Goal: Information Seeking & Learning: Learn about a topic

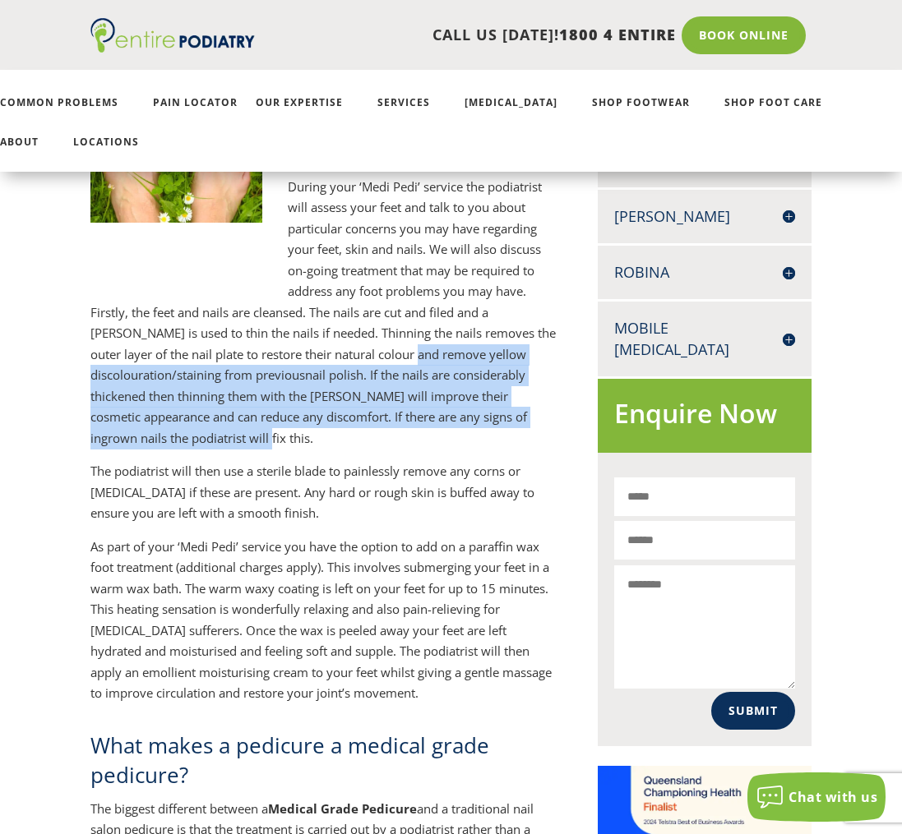
drag, startPoint x: 385, startPoint y: 364, endPoint x: 409, endPoint y: 436, distance: 75.6
click at [409, 436] on p "Firstly, the feet and nails are cleansed. The nails are cut and filed and a bur…" at bounding box center [324, 381] width 468 height 159
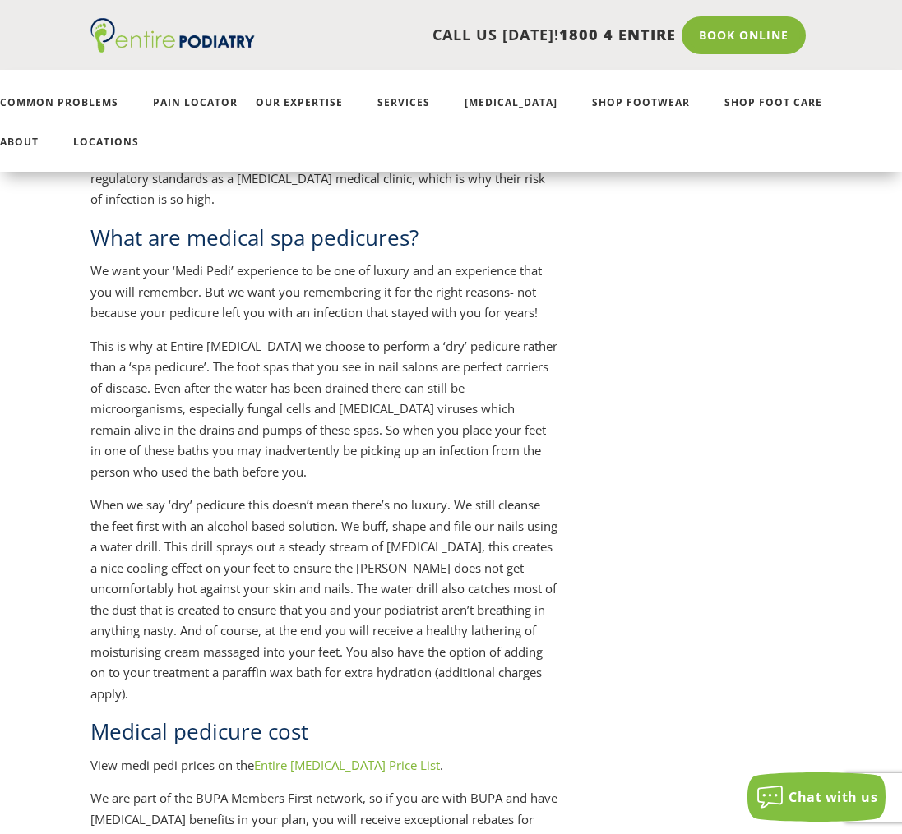
scroll to position [1972, 0]
click at [333, 368] on p "This is why at Entire Podiatry we choose to perform a ‘dry’ pedicure rather tha…" at bounding box center [324, 414] width 468 height 159
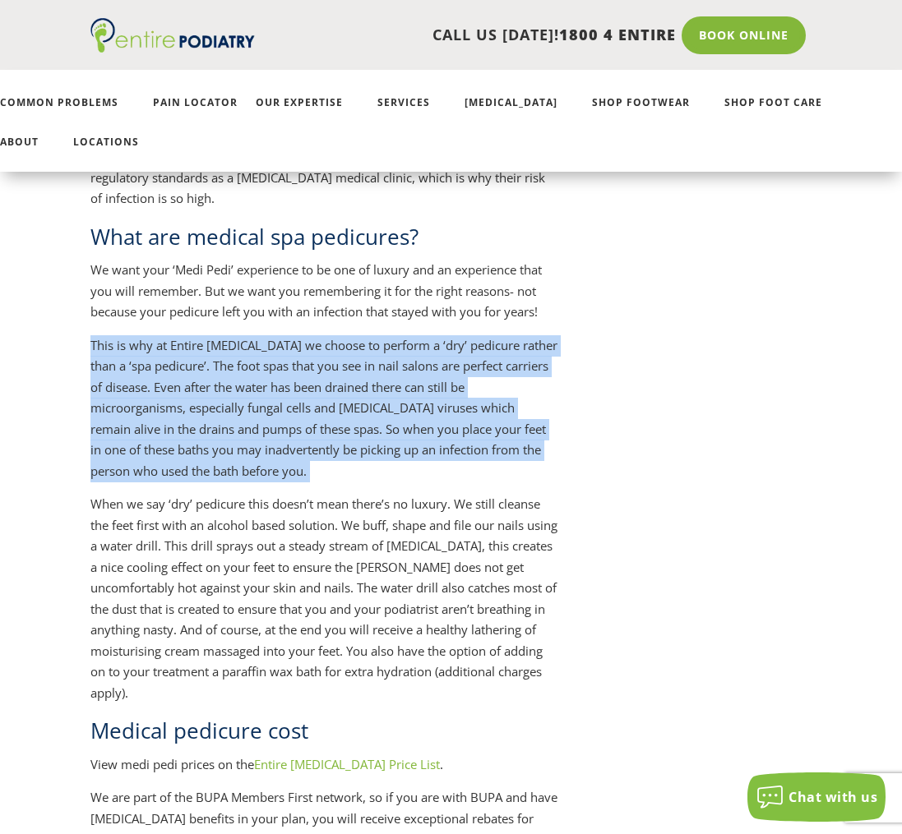
click at [333, 368] on p "This is why at Entire Podiatry we choose to perform a ‘dry’ pedicure rather tha…" at bounding box center [324, 414] width 468 height 159
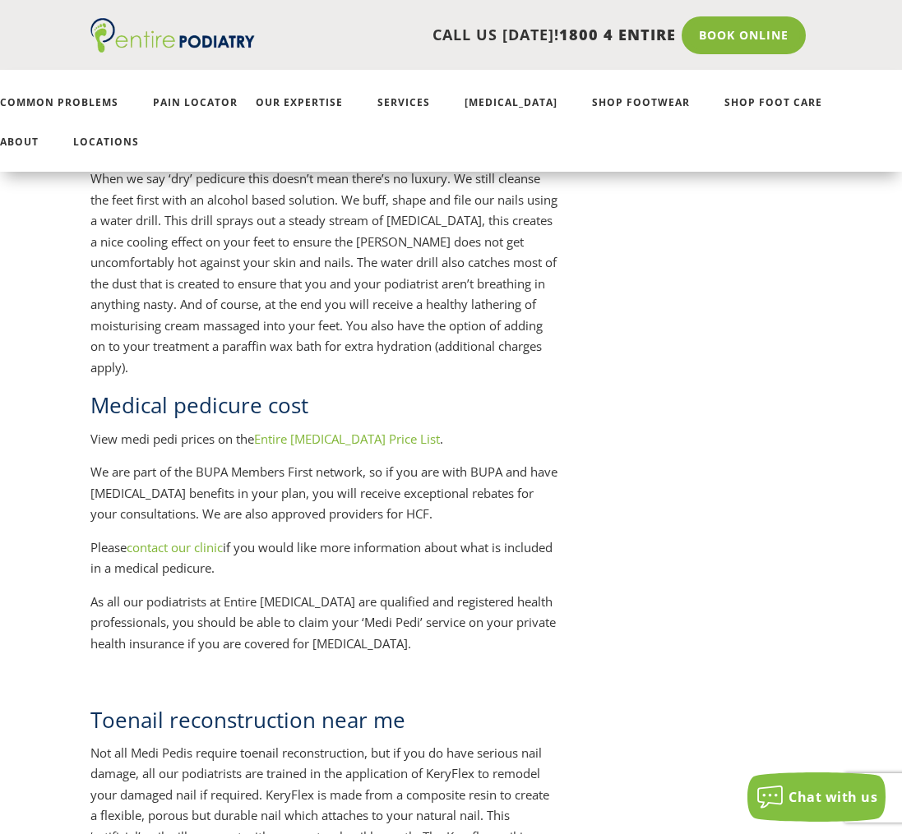
scroll to position [2301, 0]
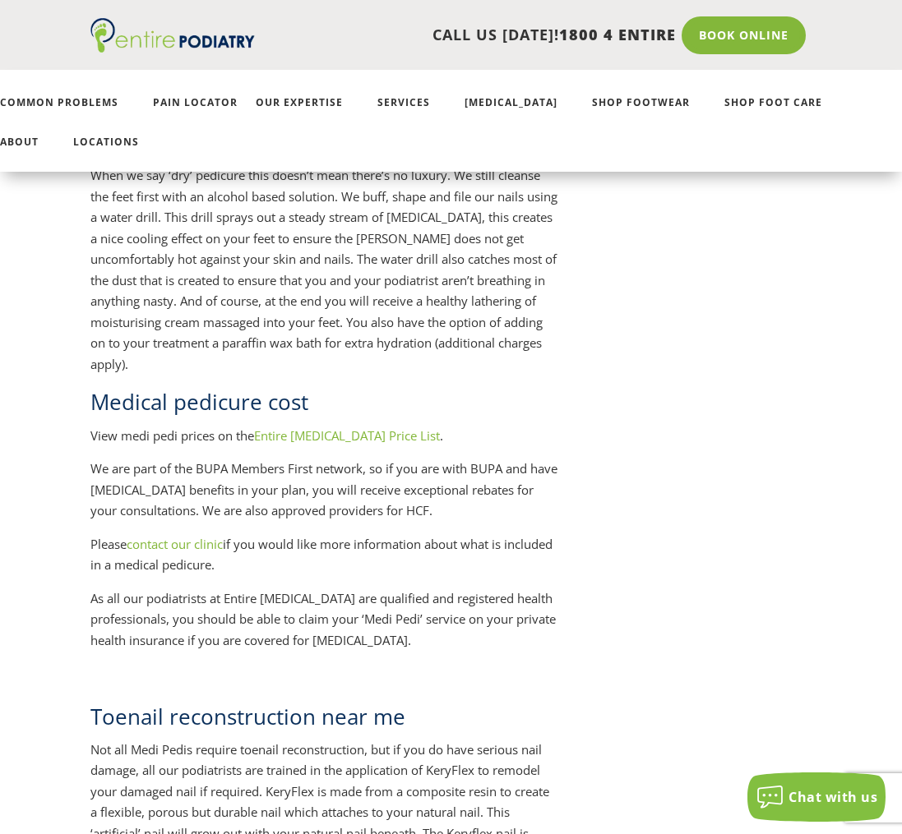
click at [339, 433] on link "Entire Podiatry Price List" at bounding box center [347, 435] width 186 height 16
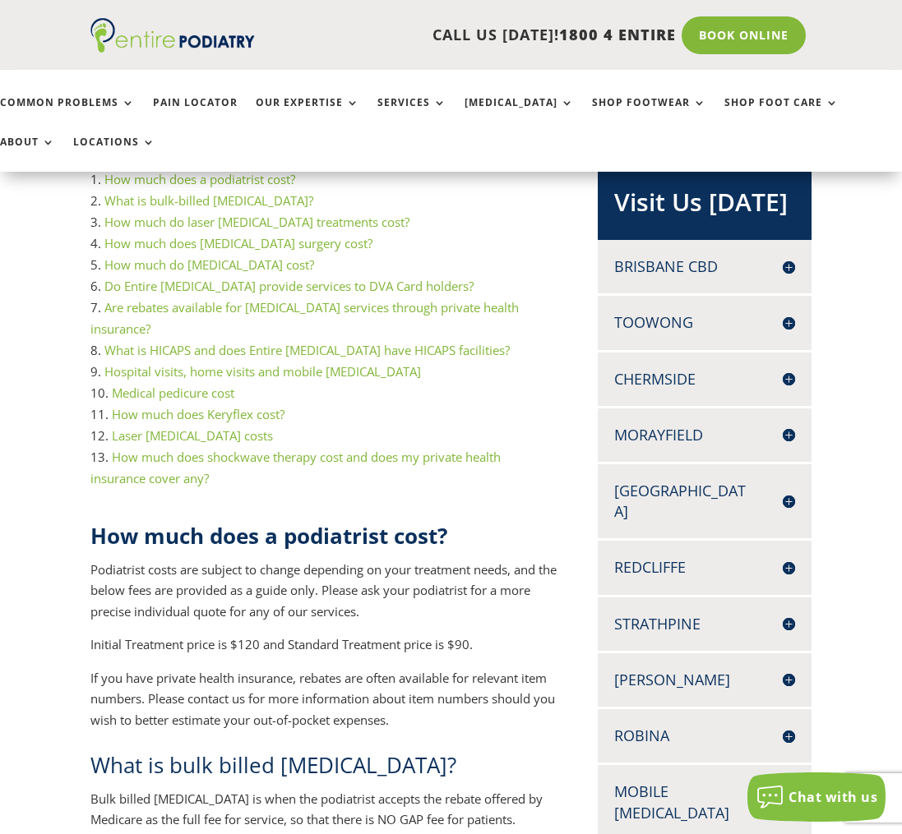
scroll to position [263, 0]
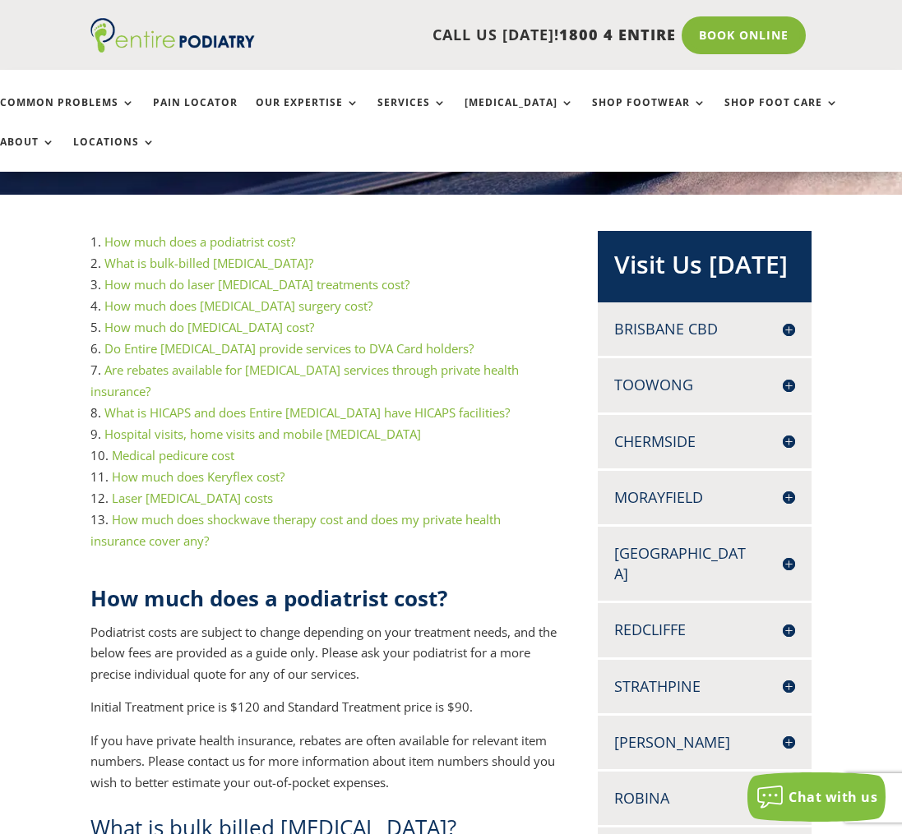
click at [201, 468] on link "How much does Keryflex cost?" at bounding box center [198, 476] width 173 height 16
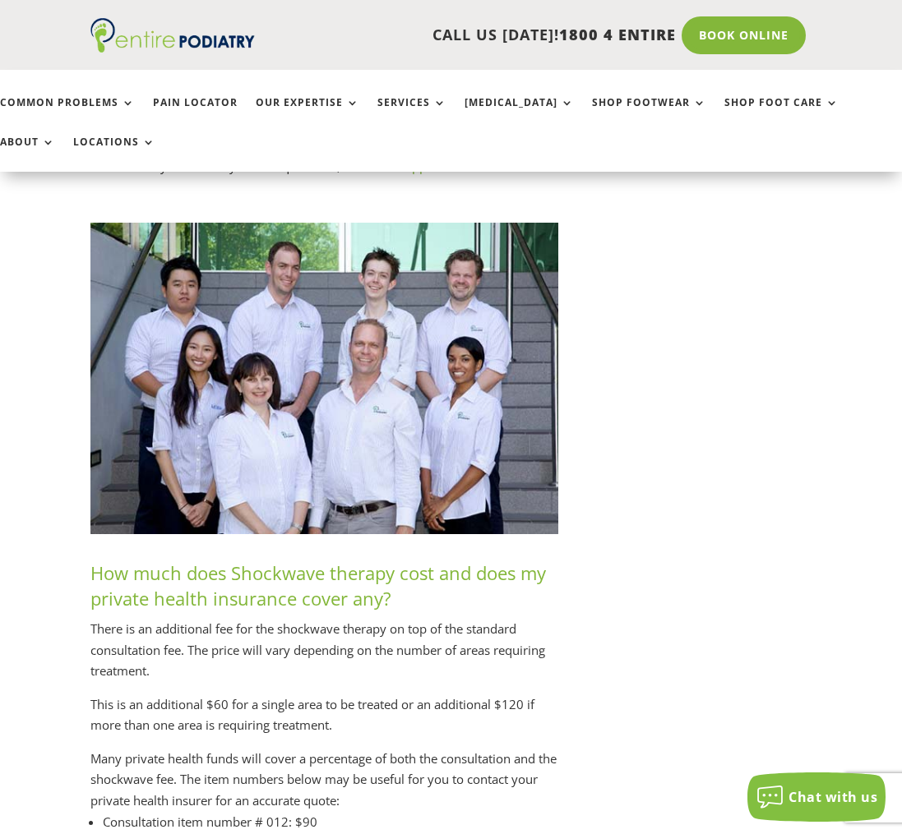
scroll to position [8565, 0]
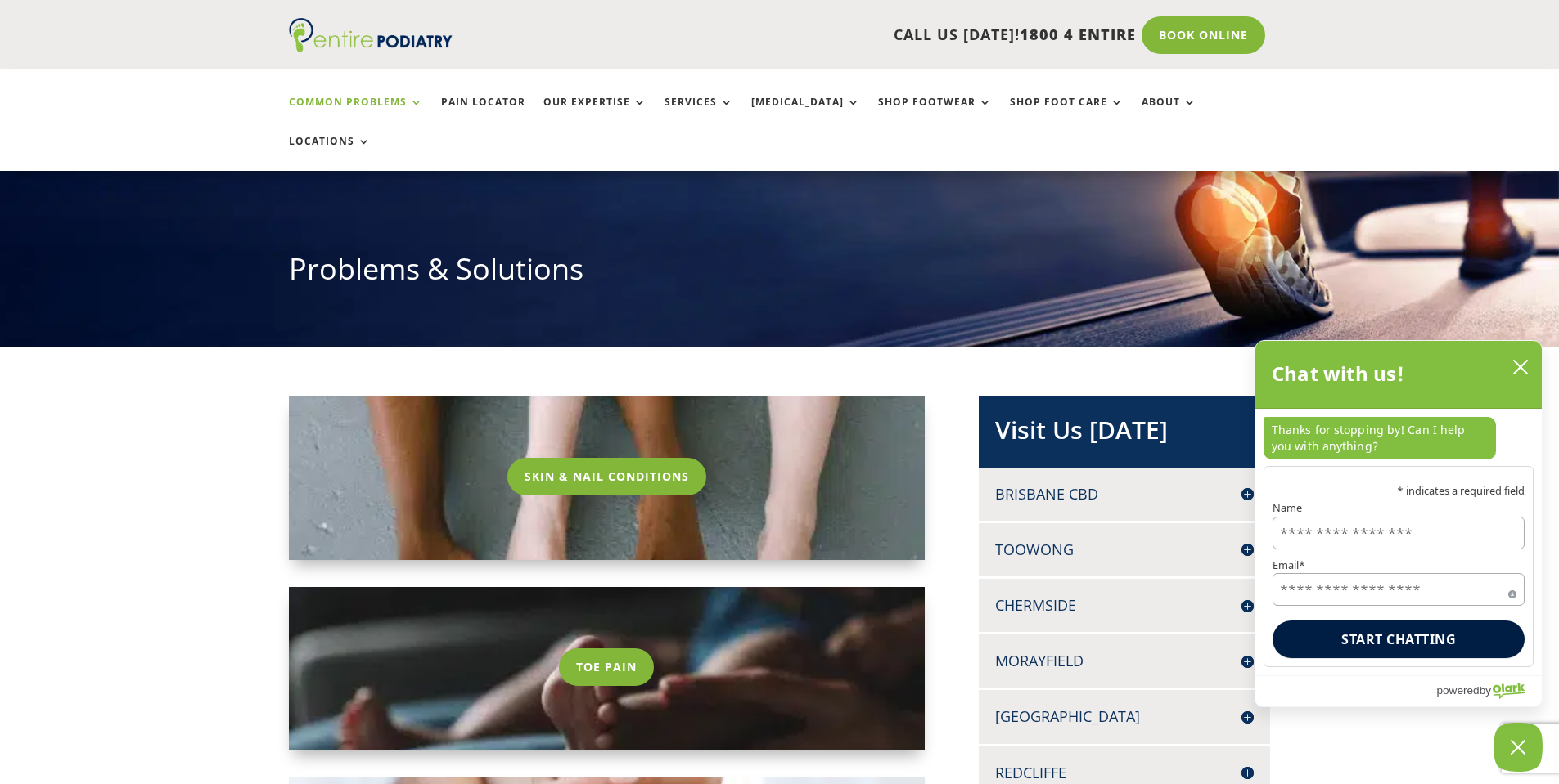
scroll to position [130, 0]
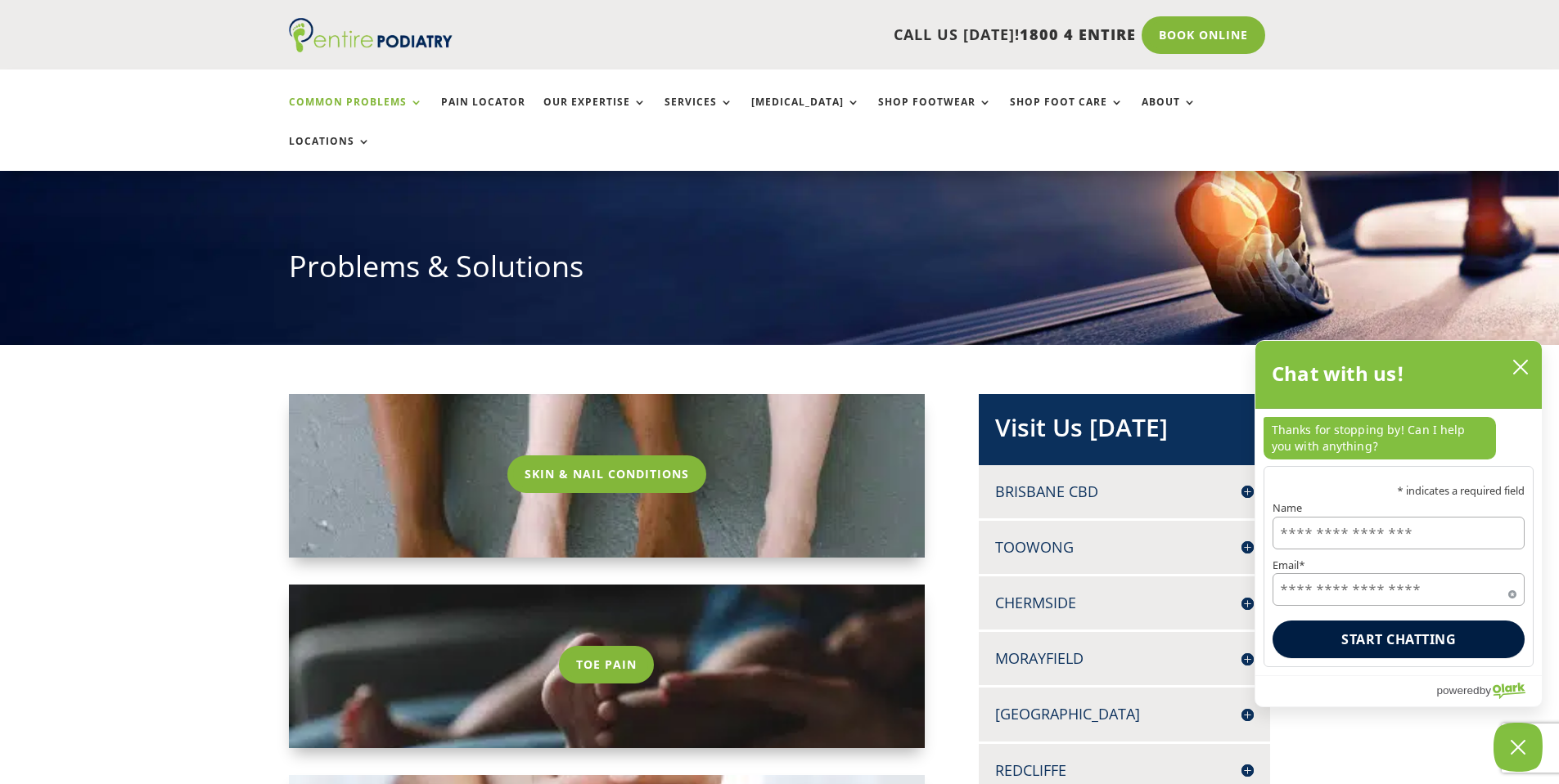
drag, startPoint x: 576, startPoint y: 425, endPoint x: 338, endPoint y: 374, distance: 243.4
click at [576, 456] on link "Skin & Nail Conditions" at bounding box center [607, 475] width 199 height 38
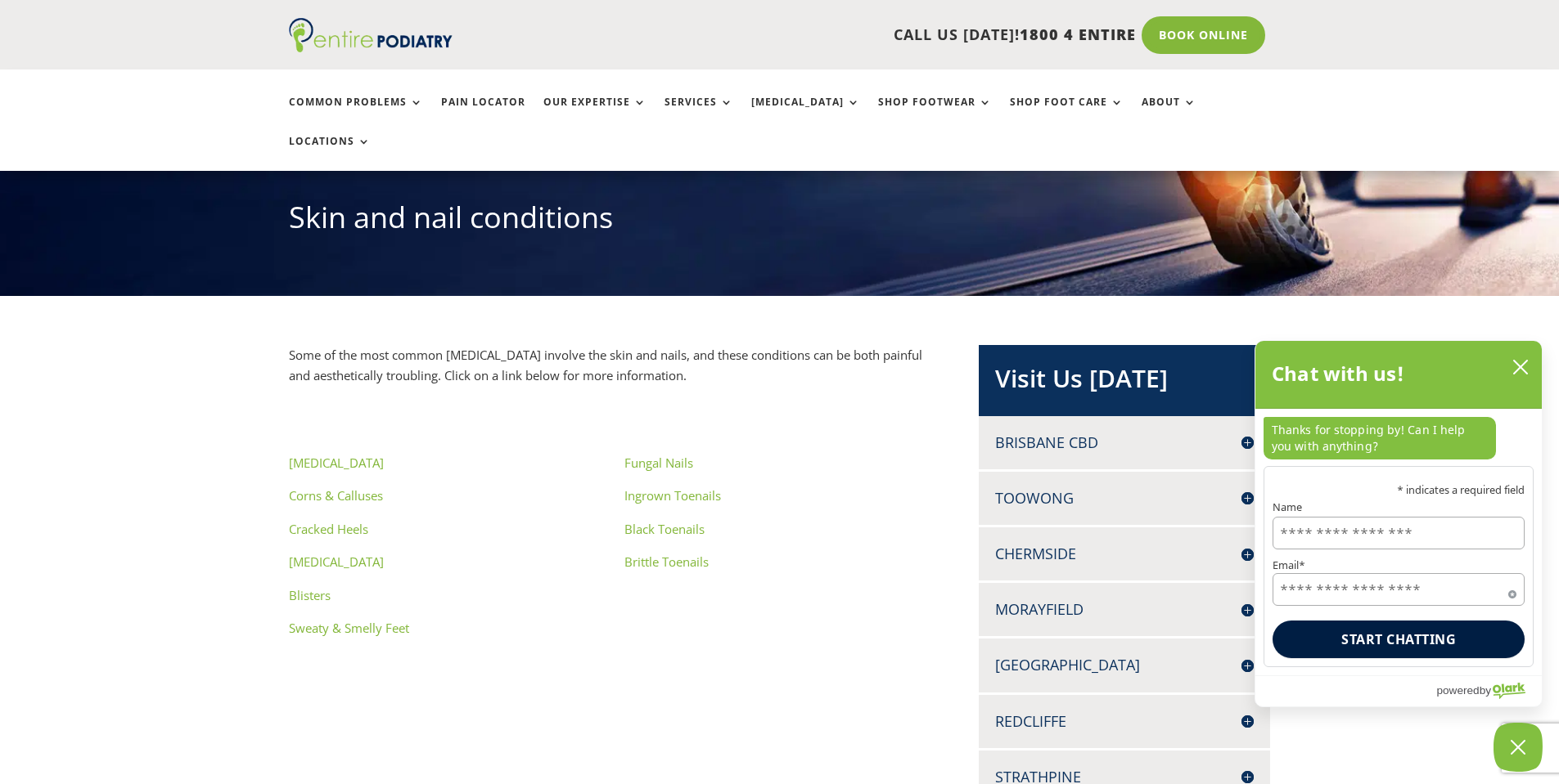
scroll to position [196, 0]
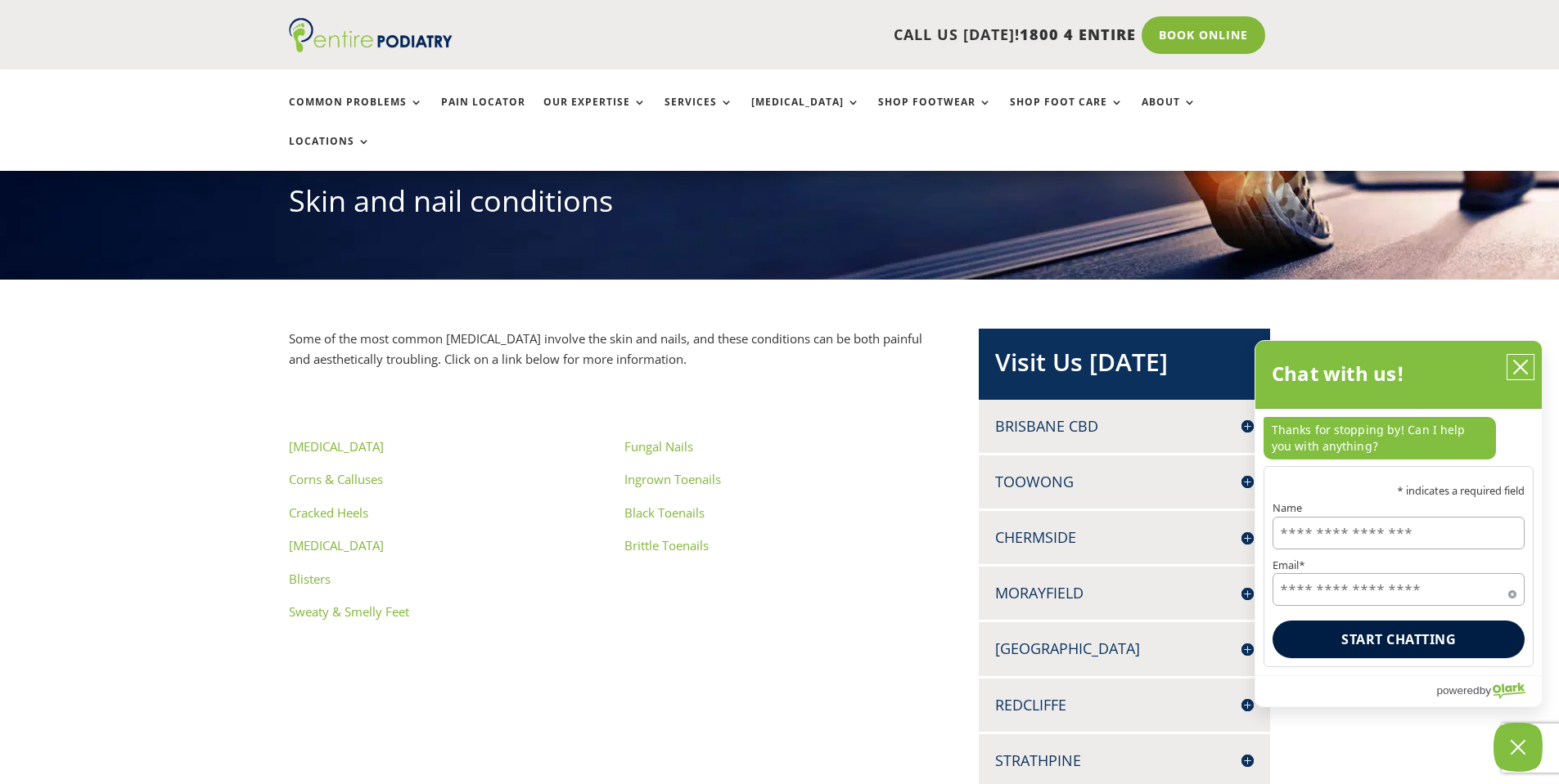
click at [1526, 372] on icon "close chatbox" at bounding box center [1520, 367] width 16 height 16
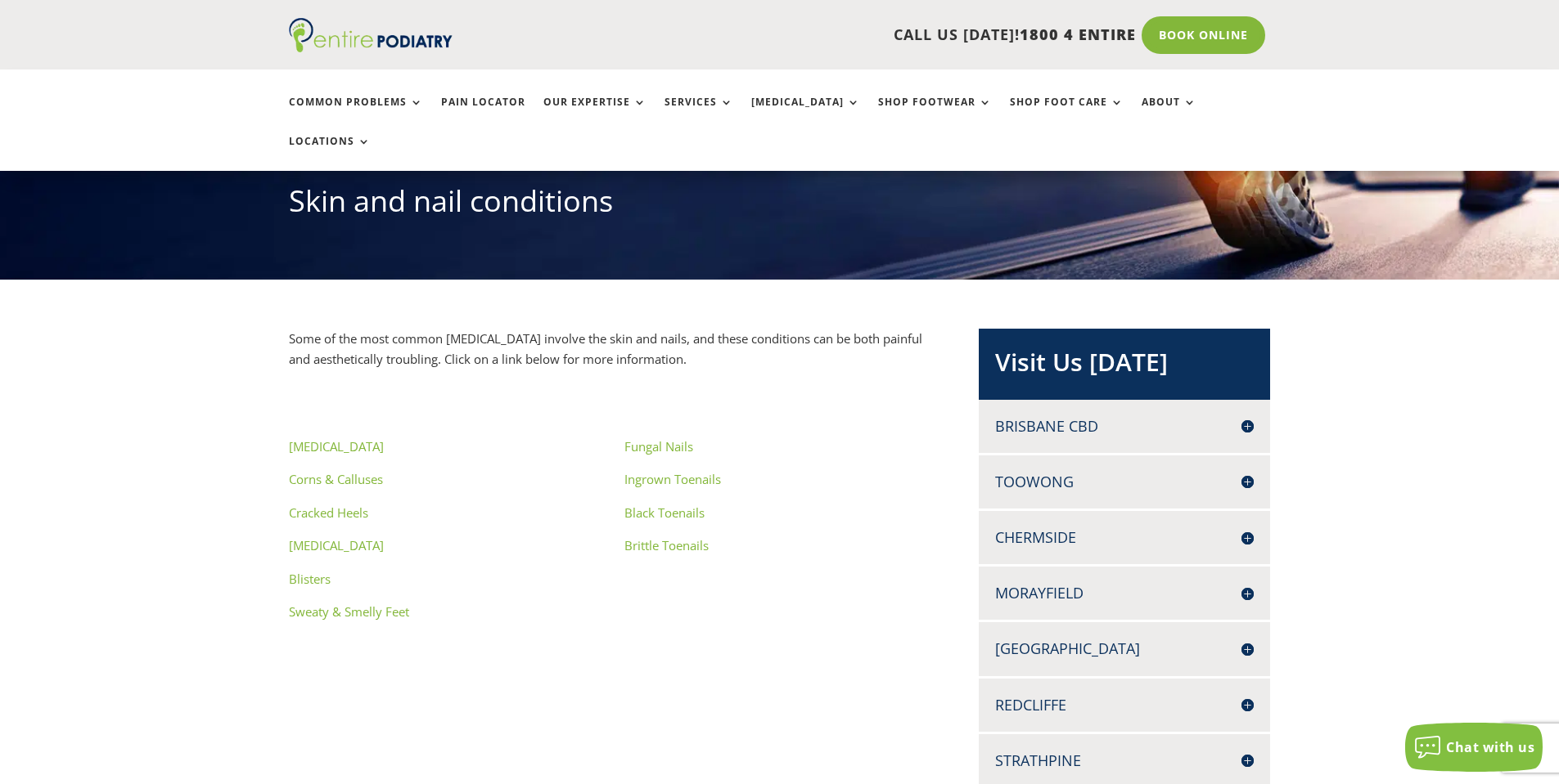
scroll to position [458, 0]
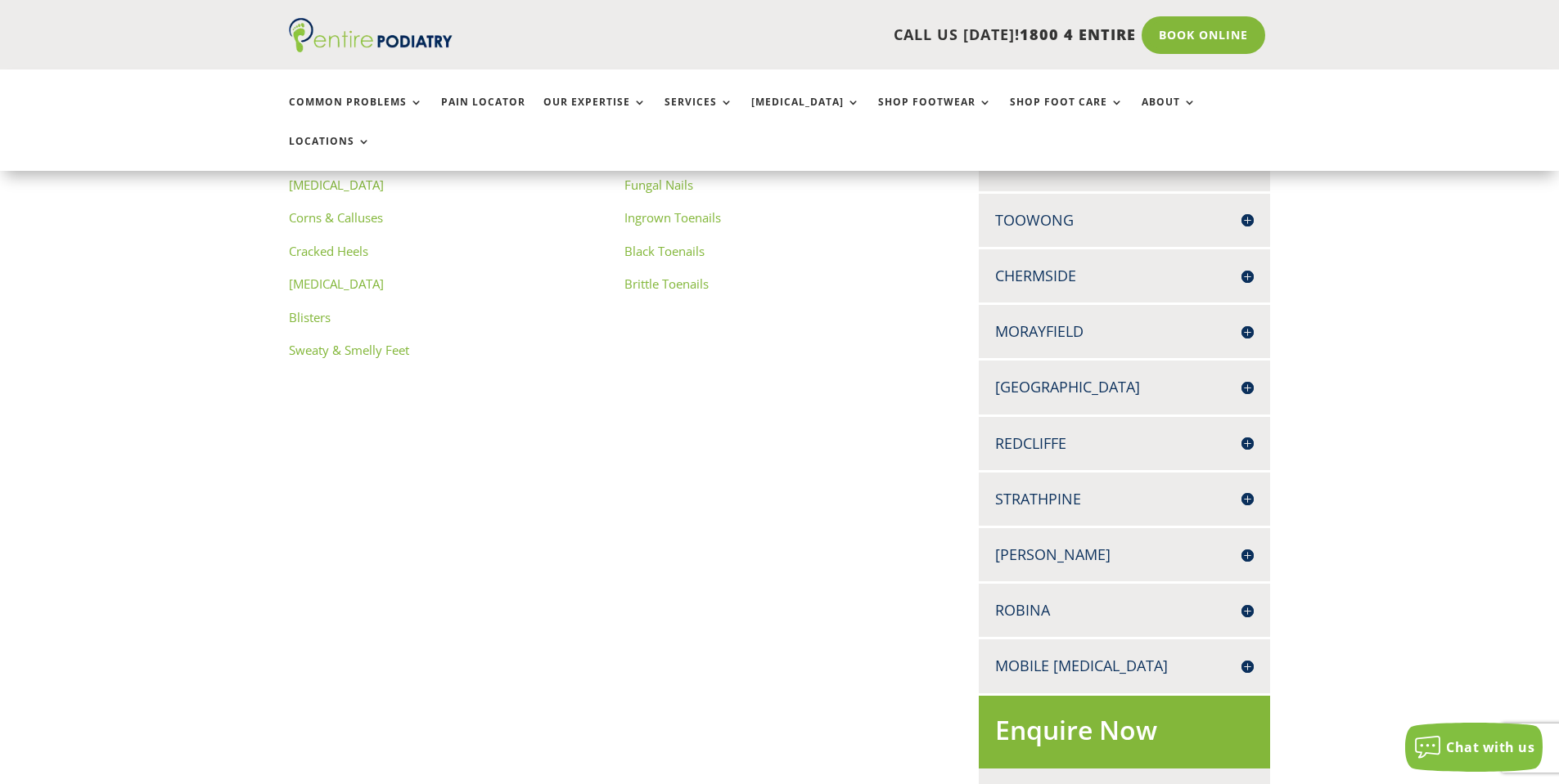
click at [1054, 544] on h4 "[PERSON_NAME]" at bounding box center [1124, 554] width 259 height 21
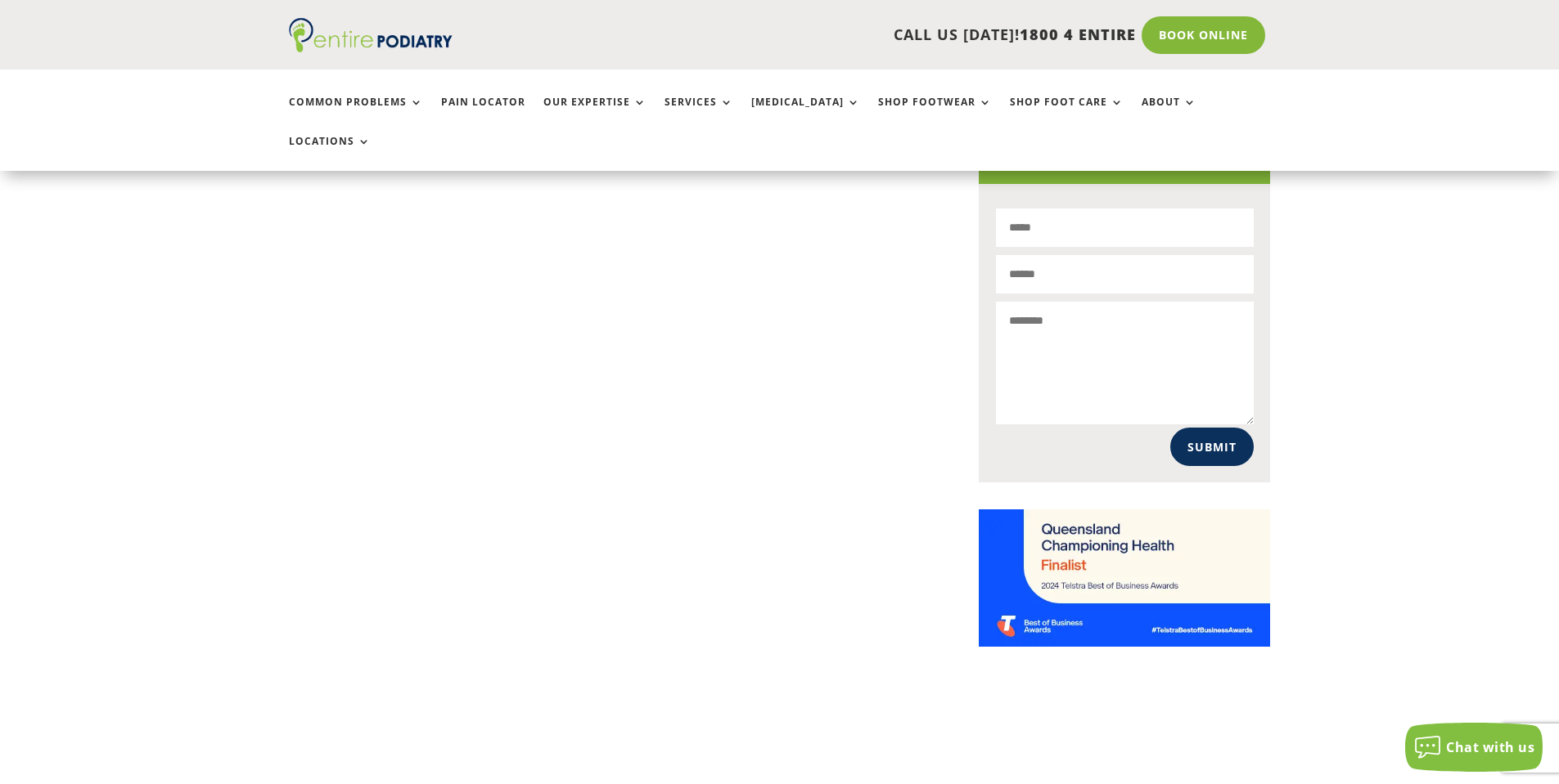
scroll to position [1243, 0]
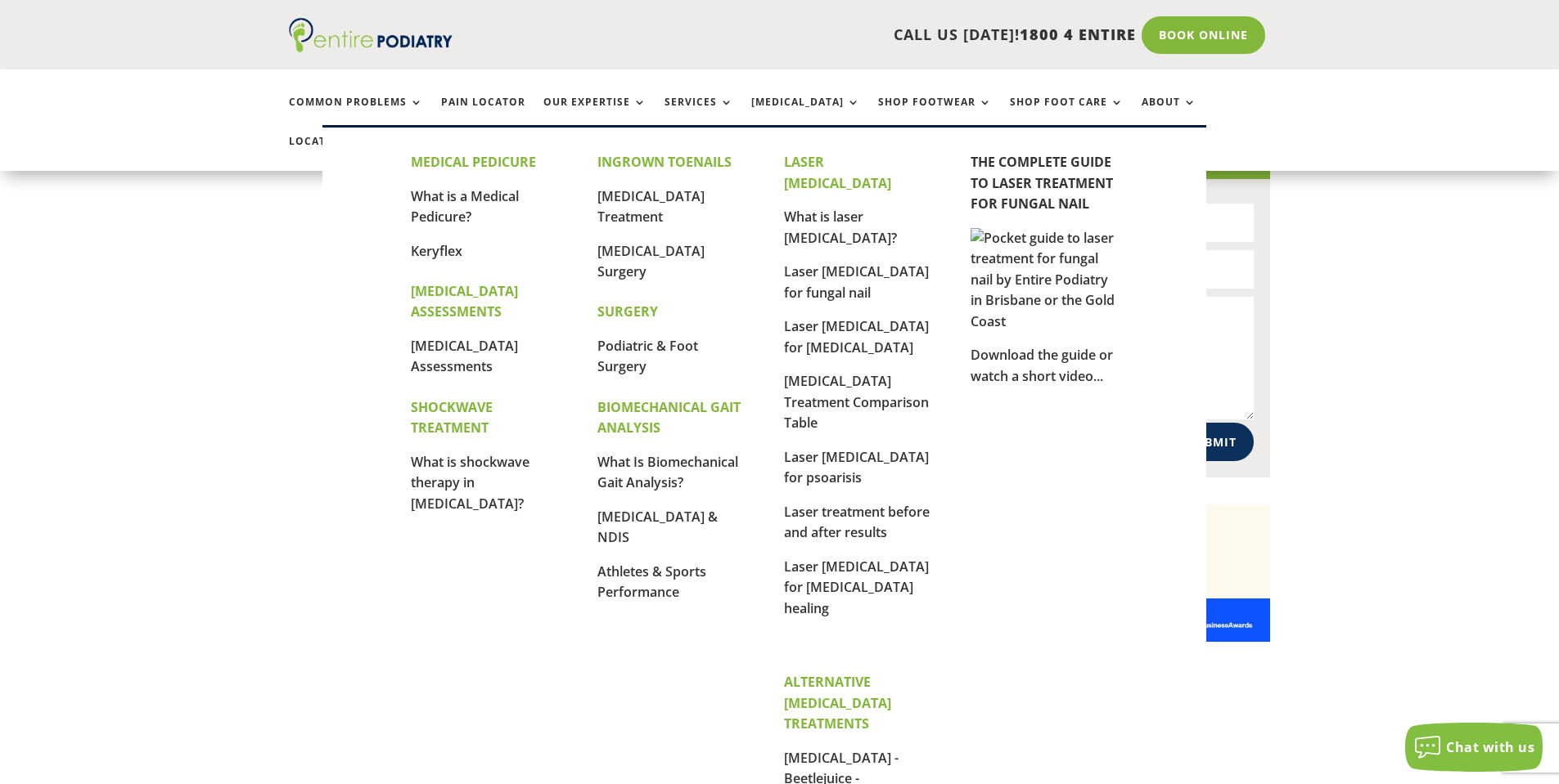
click at [422, 249] on link "Keryflex" at bounding box center [437, 251] width 52 height 18
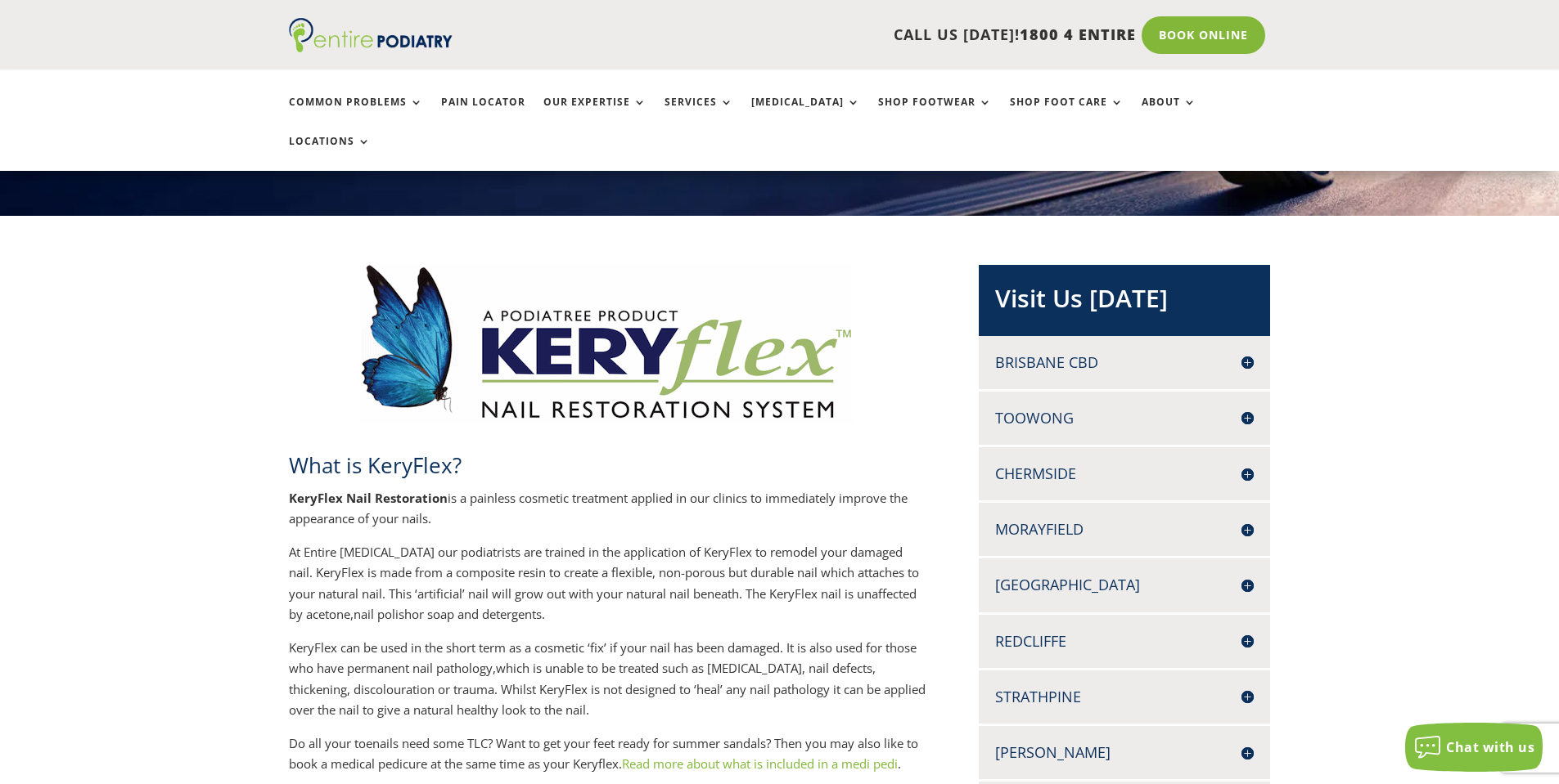
scroll to position [262, 0]
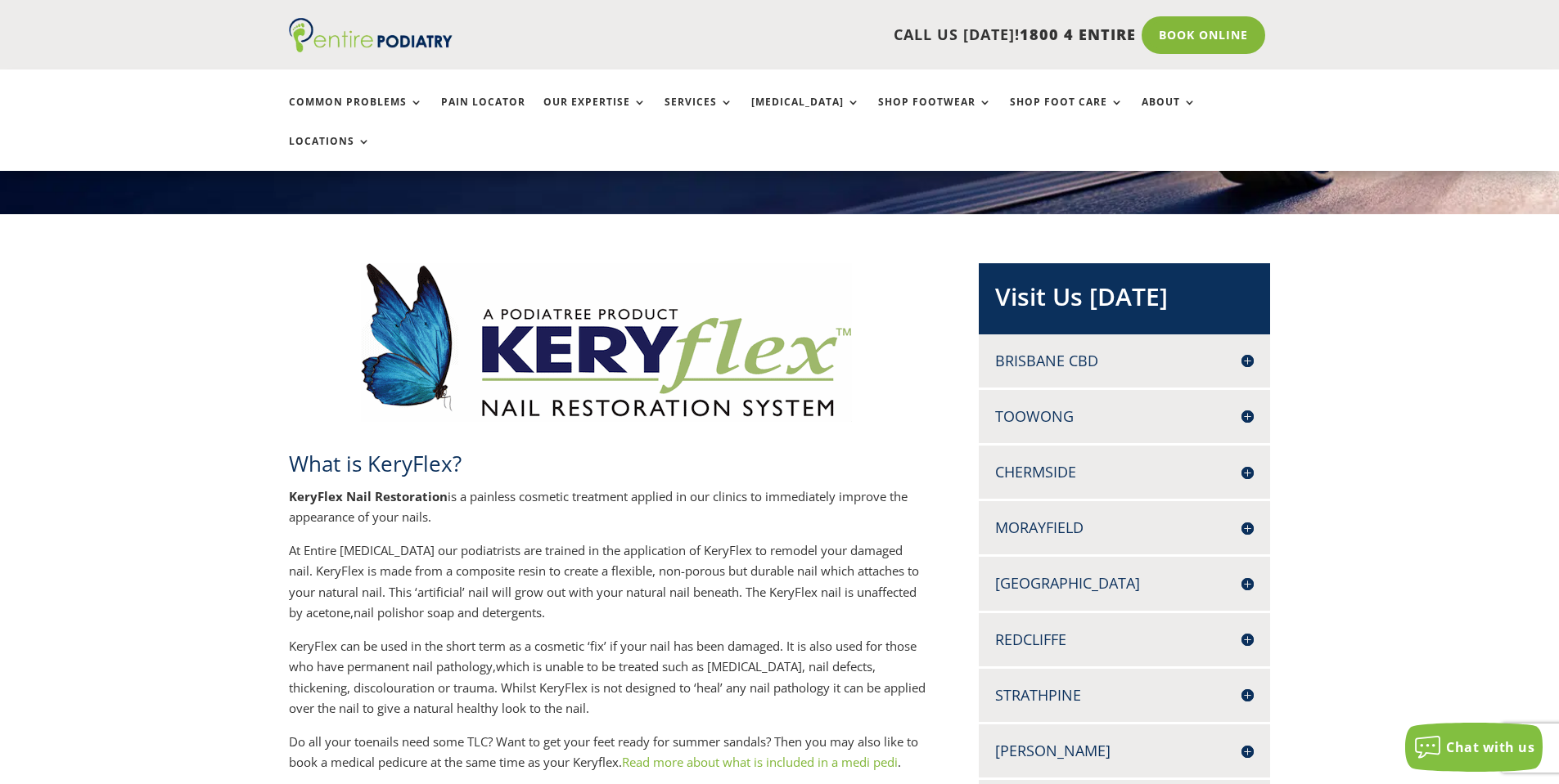
click at [292, 540] on p "At Entire Podiatry our podiatrists are trained in the application of KeryFlex t…" at bounding box center [606, 588] width 636 height 96
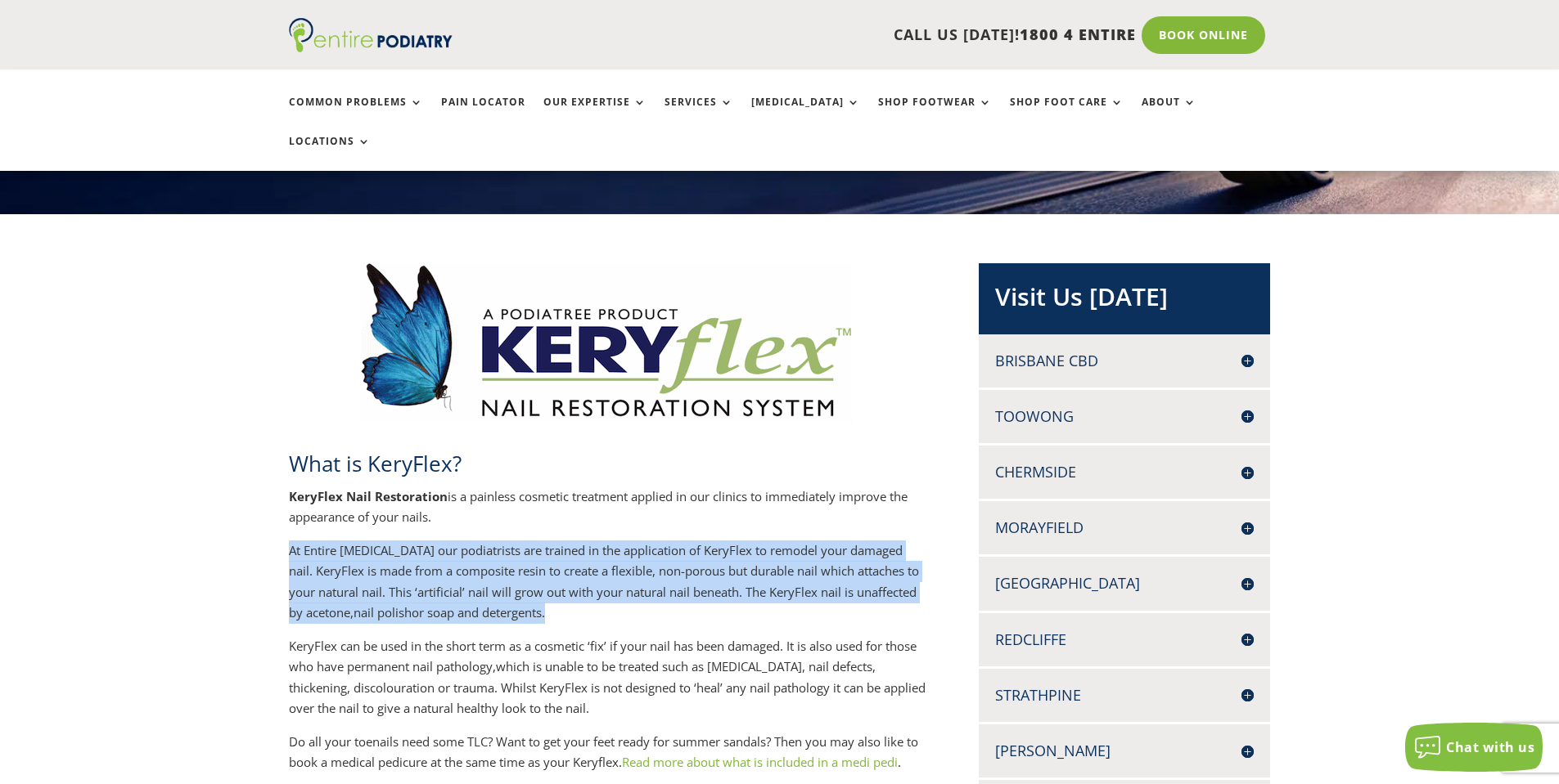
click at [292, 540] on p "At Entire Podiatry our podiatrists are trained in the application of KeryFlex t…" at bounding box center [606, 588] width 636 height 96
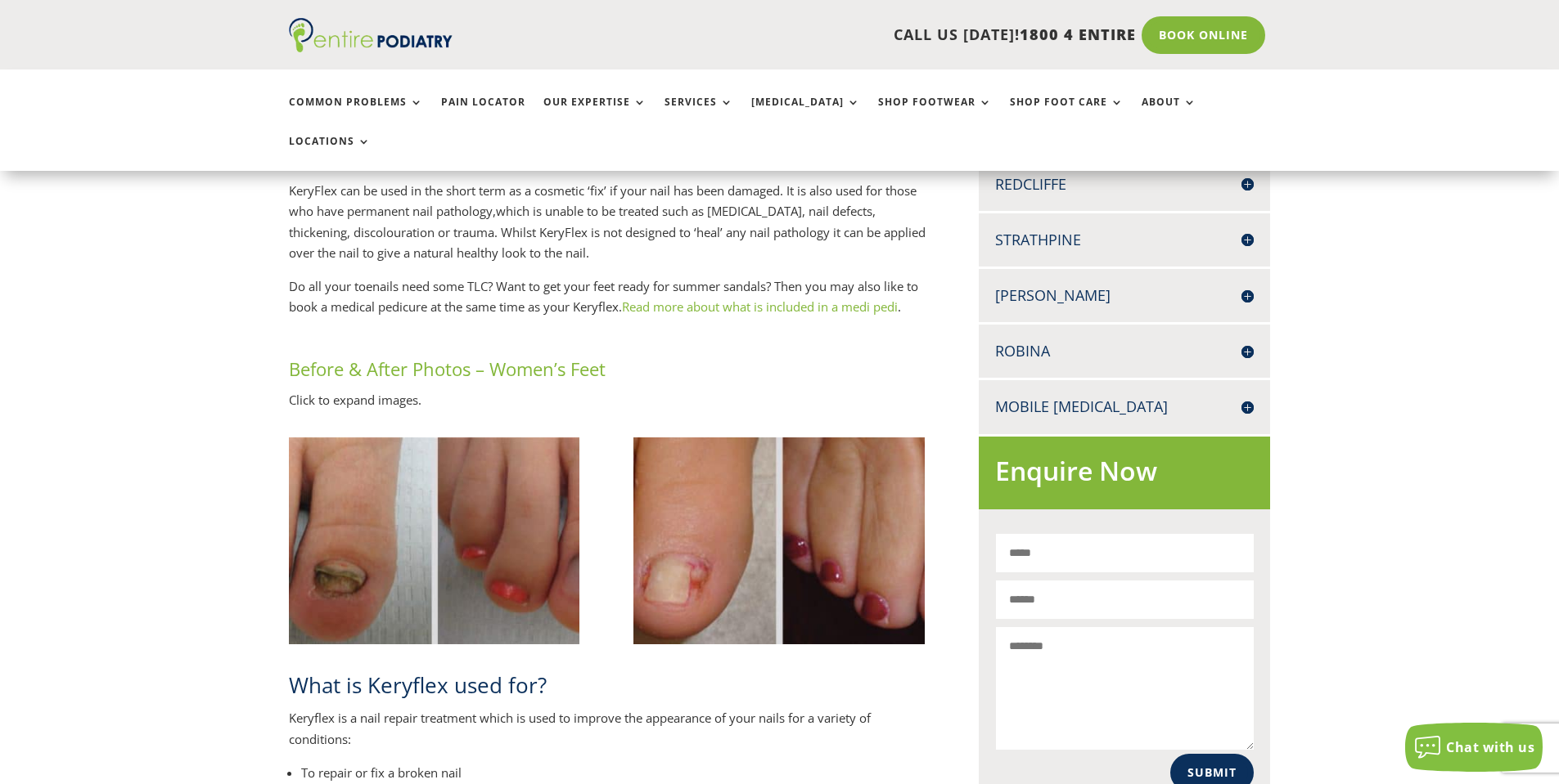
scroll to position [719, 0]
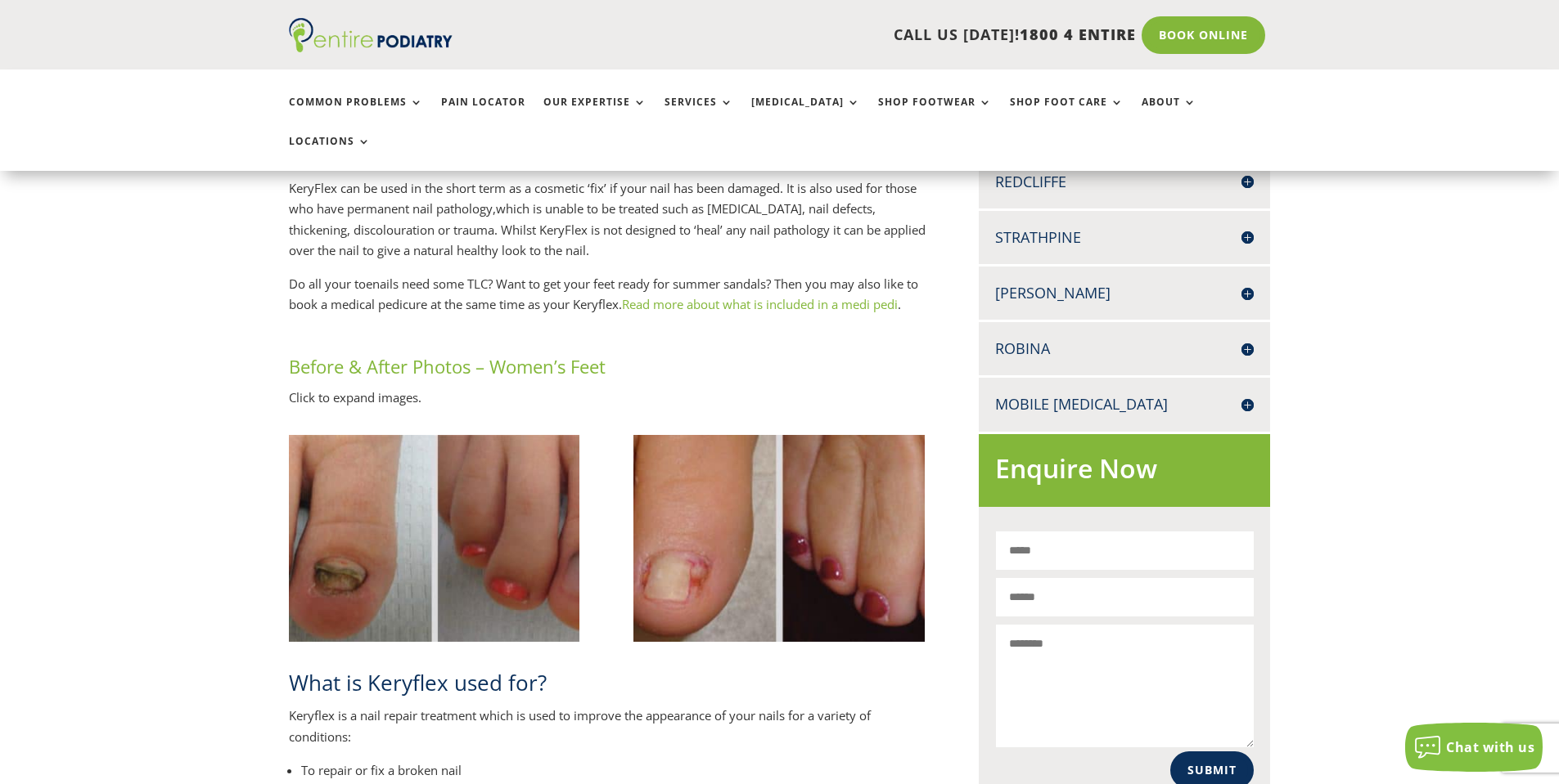
click at [404, 525] on img at bounding box center [434, 538] width 292 height 207
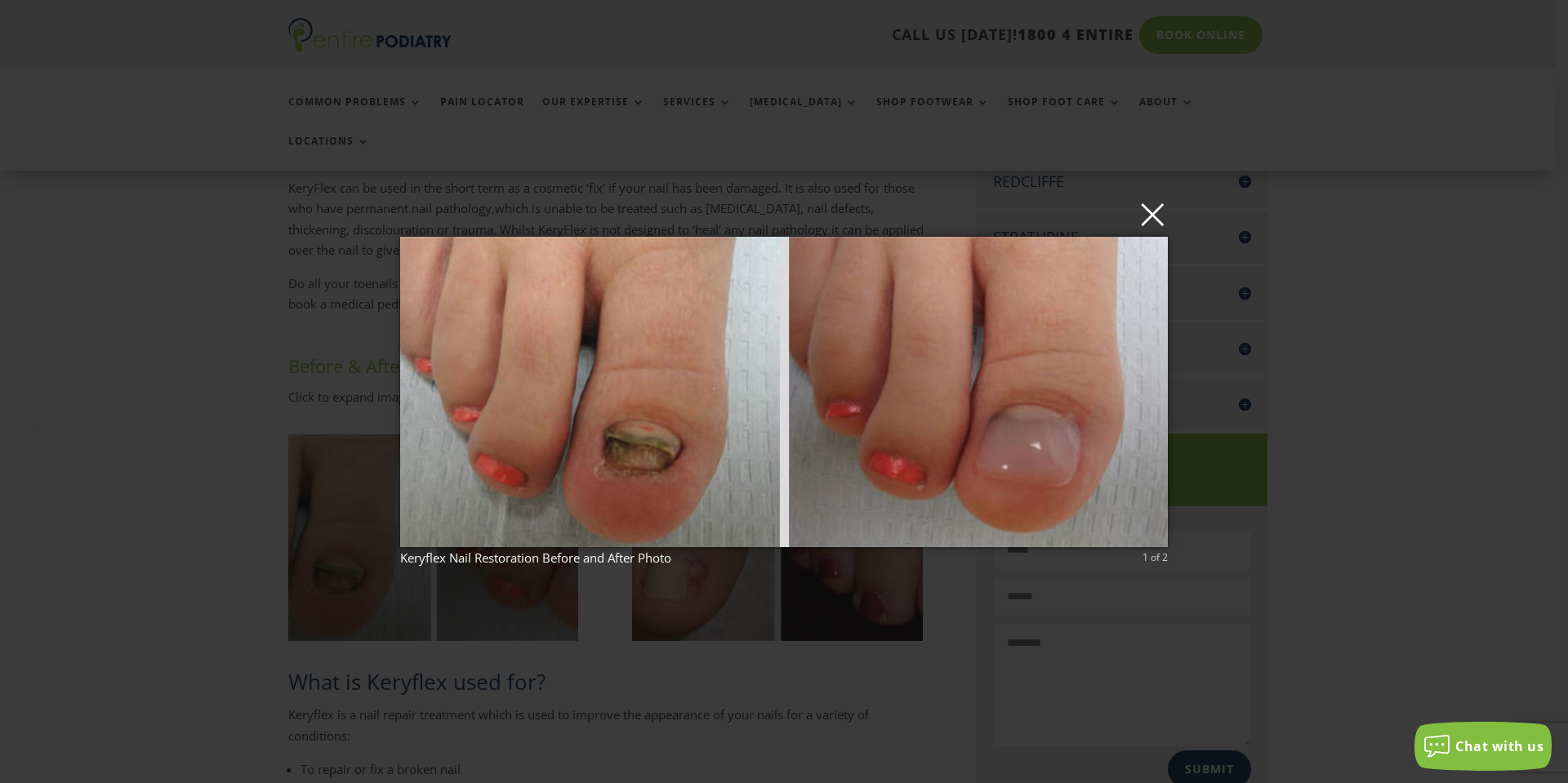
click at [1146, 213] on button "×" at bounding box center [789, 214] width 768 height 36
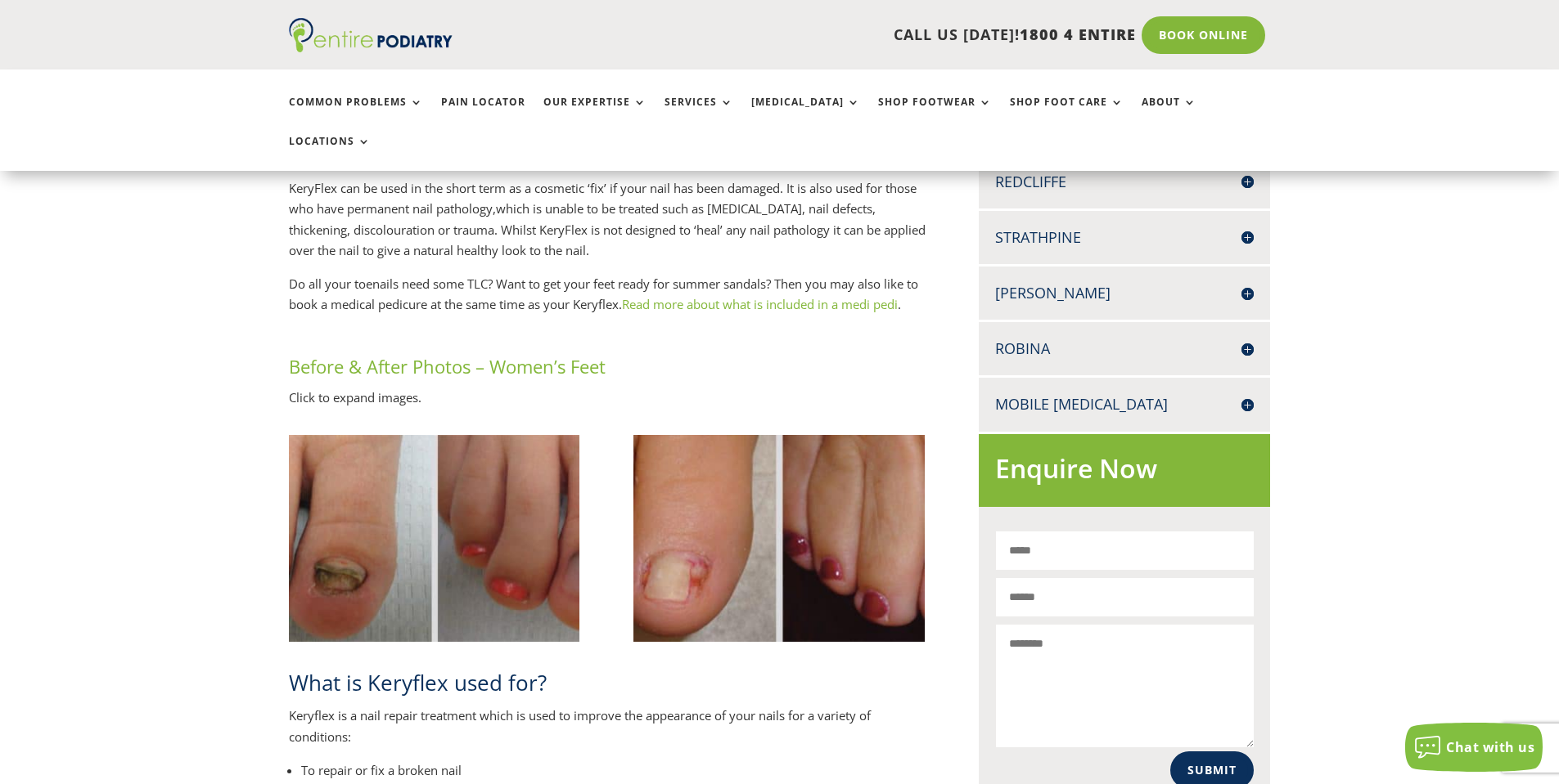
click at [732, 491] on img at bounding box center [779, 538] width 292 height 207
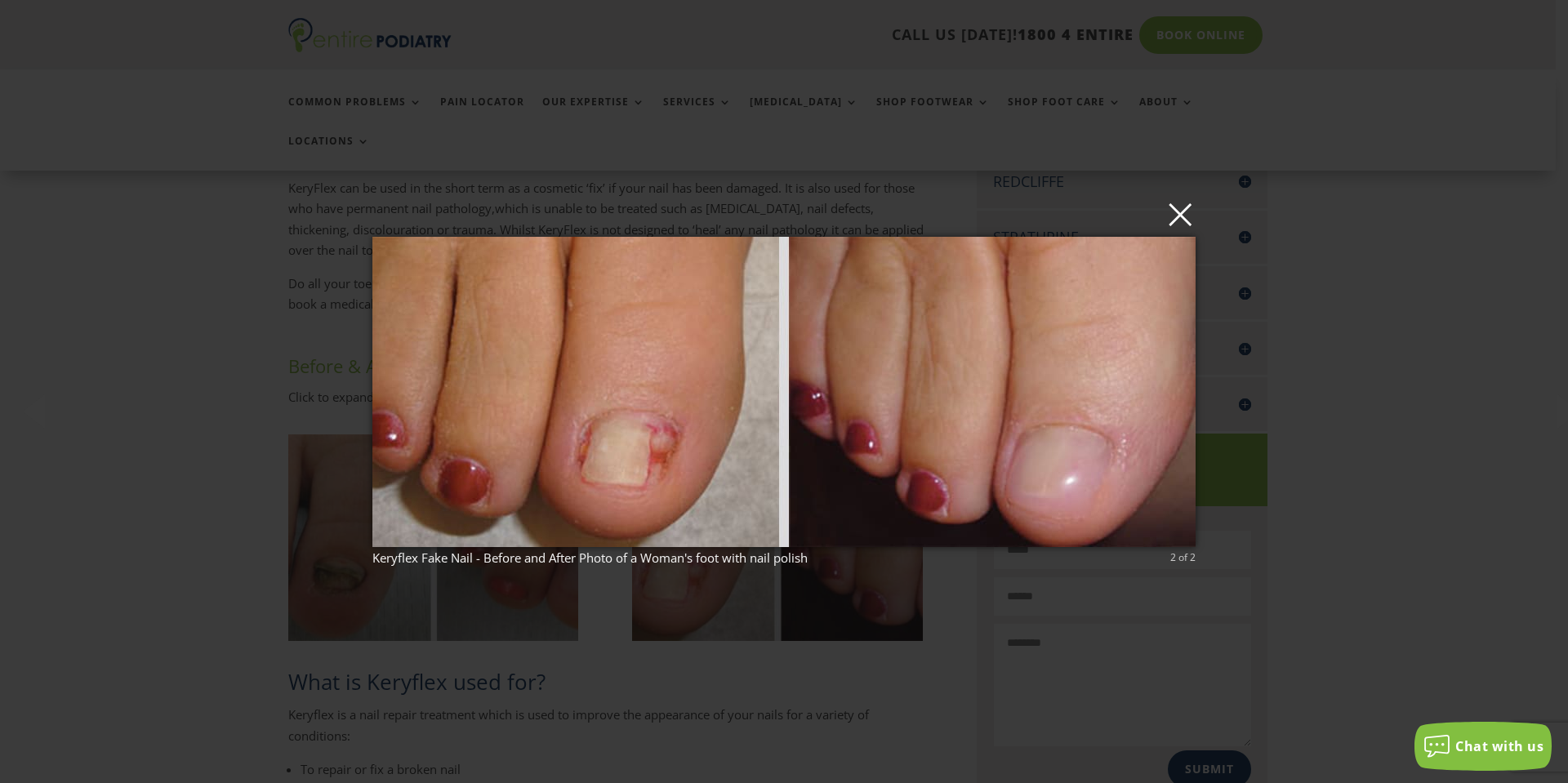
click at [1163, 225] on button "×" at bounding box center [789, 214] width 823 height 36
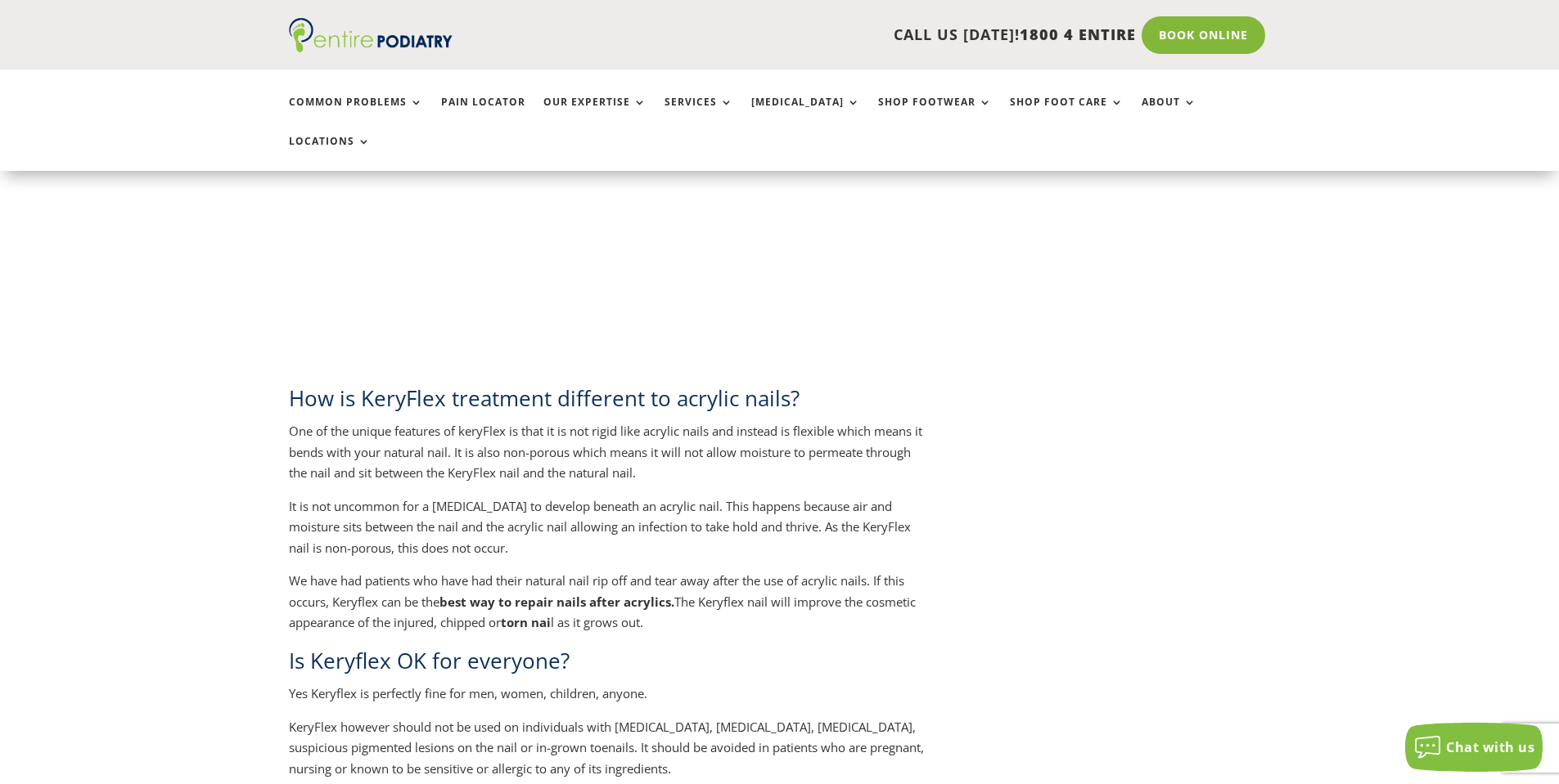
scroll to position [1897, 0]
click at [272, 394] on div "What is KeryFlex? KeryFlex Nail Restoration is a painless cosmetic treatment ap…" at bounding box center [780, 347] width 1559 height 3536
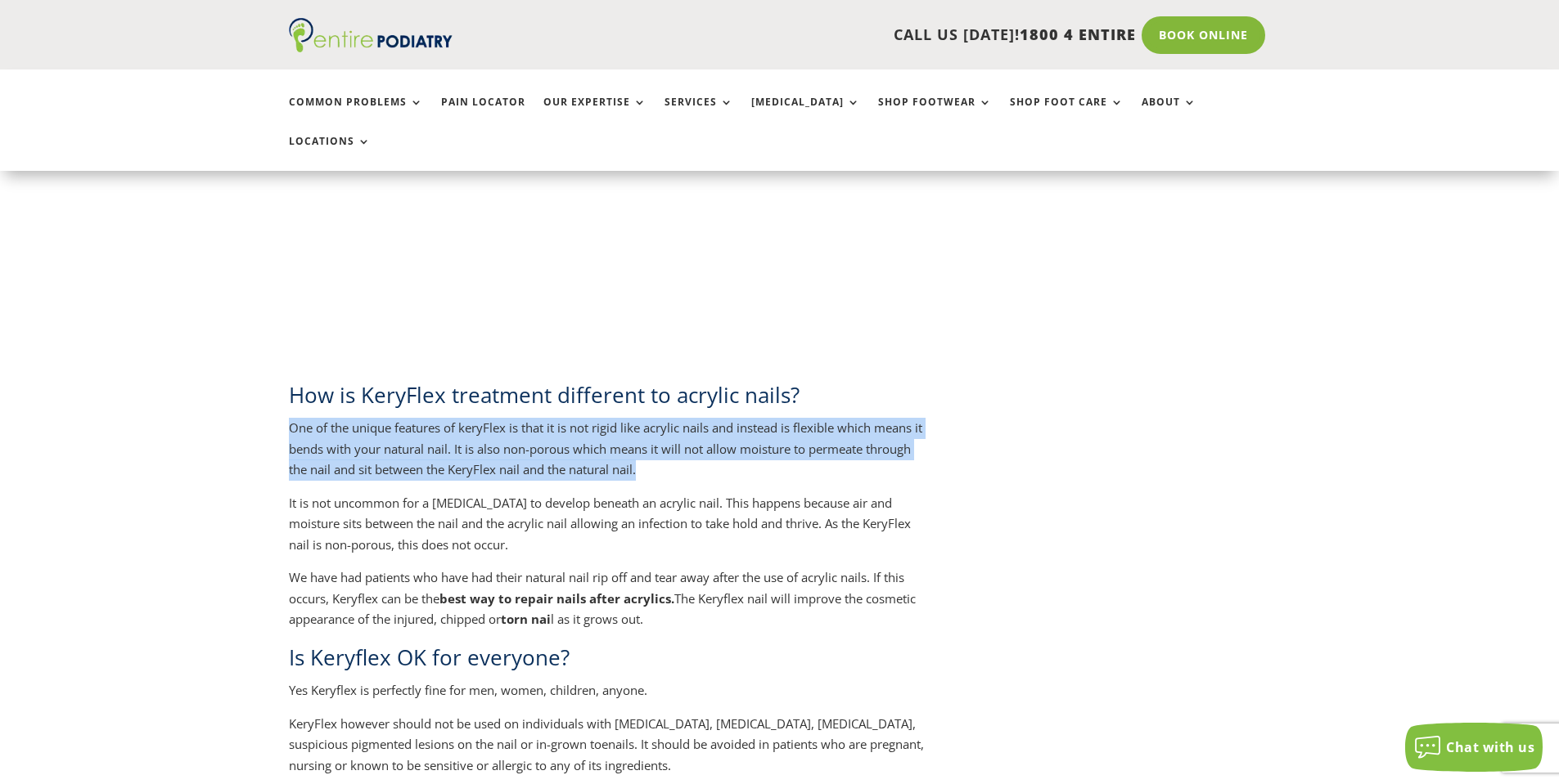
click at [272, 394] on div "What is KeryFlex? KeryFlex Nail Restoration is a painless cosmetic treatment ap…" at bounding box center [780, 347] width 1559 height 3536
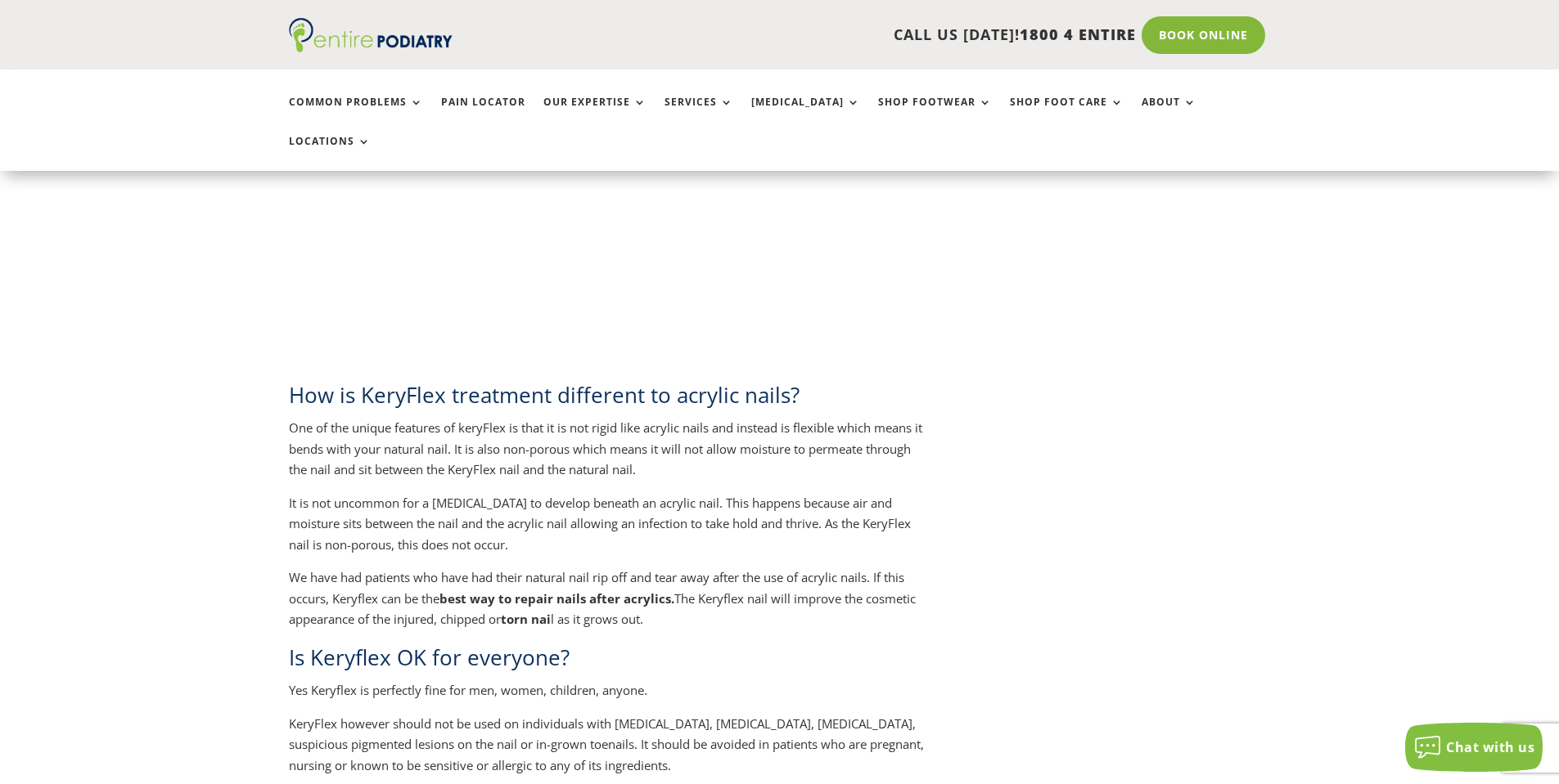
click at [565, 569] on span "We have had patients who have had their natural nail rip off and tear away afte…" at bounding box center [602, 598] width 627 height 58
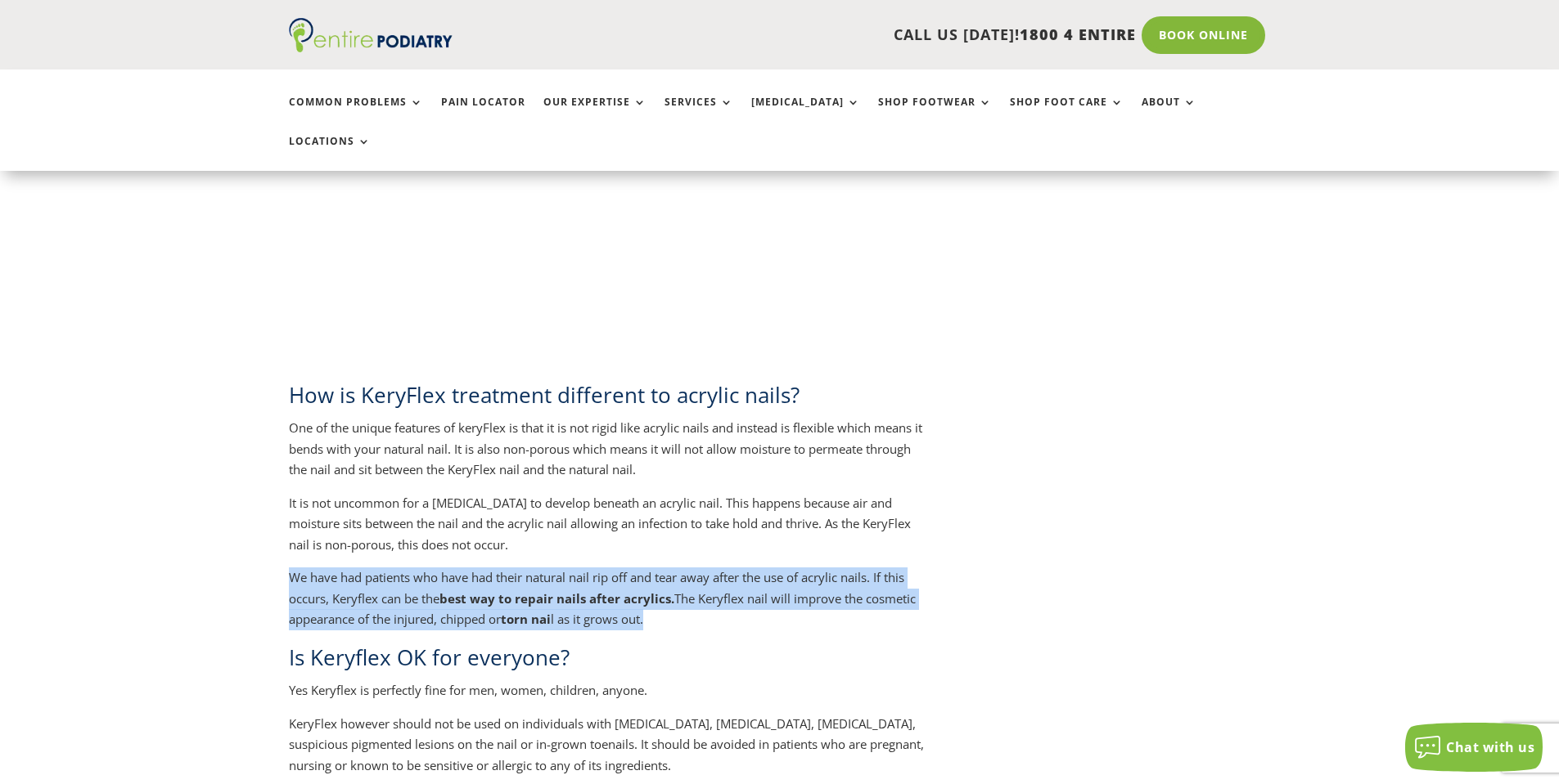
click at [565, 569] on span "We have had patients who have had their natural nail rip off and tear away afte…" at bounding box center [602, 598] width 627 height 58
click at [674, 569] on span "We have had patients who have had their natural nail rip off and tear away afte…" at bounding box center [602, 598] width 627 height 58
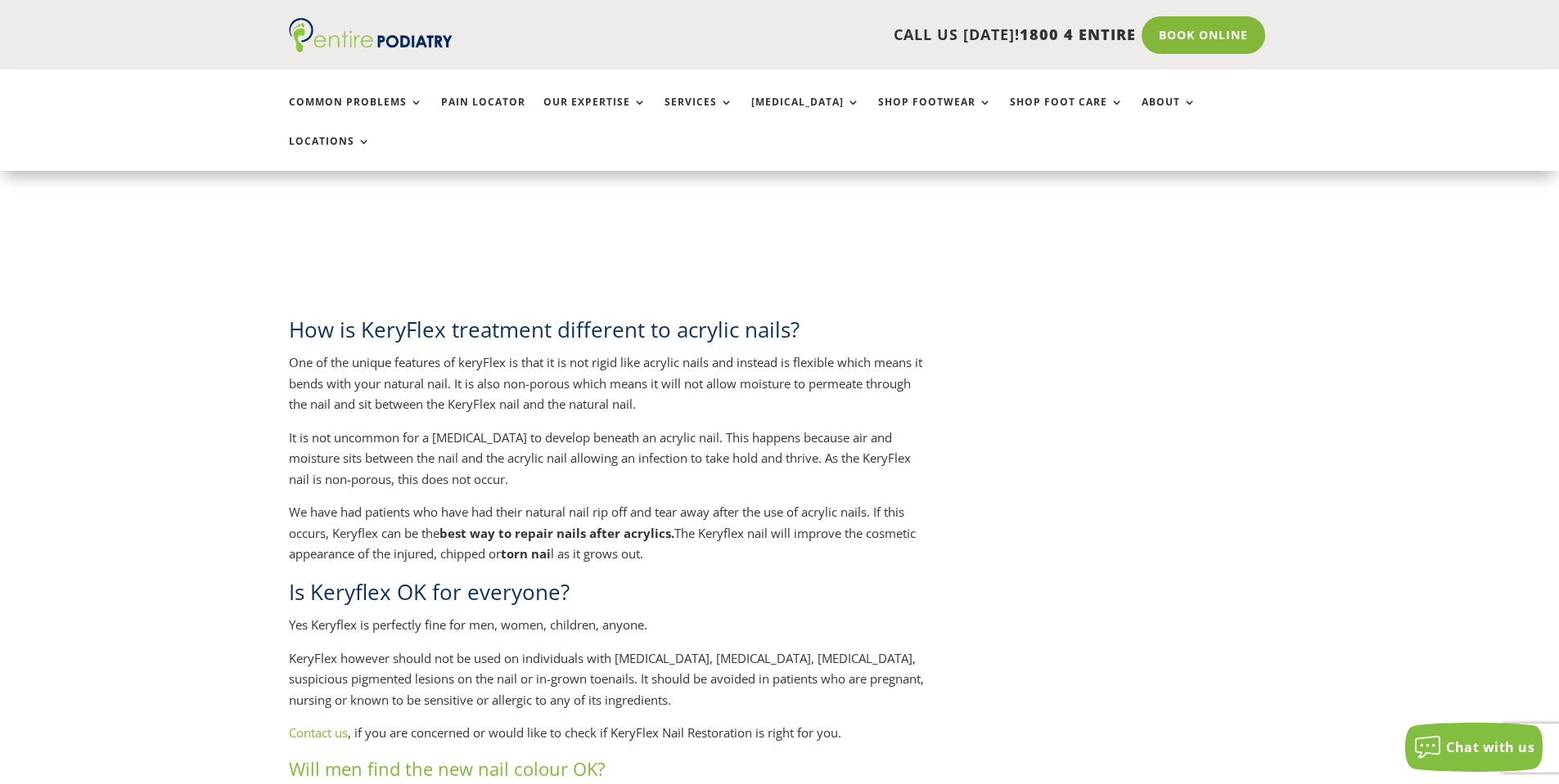
scroll to position [2093, 0]
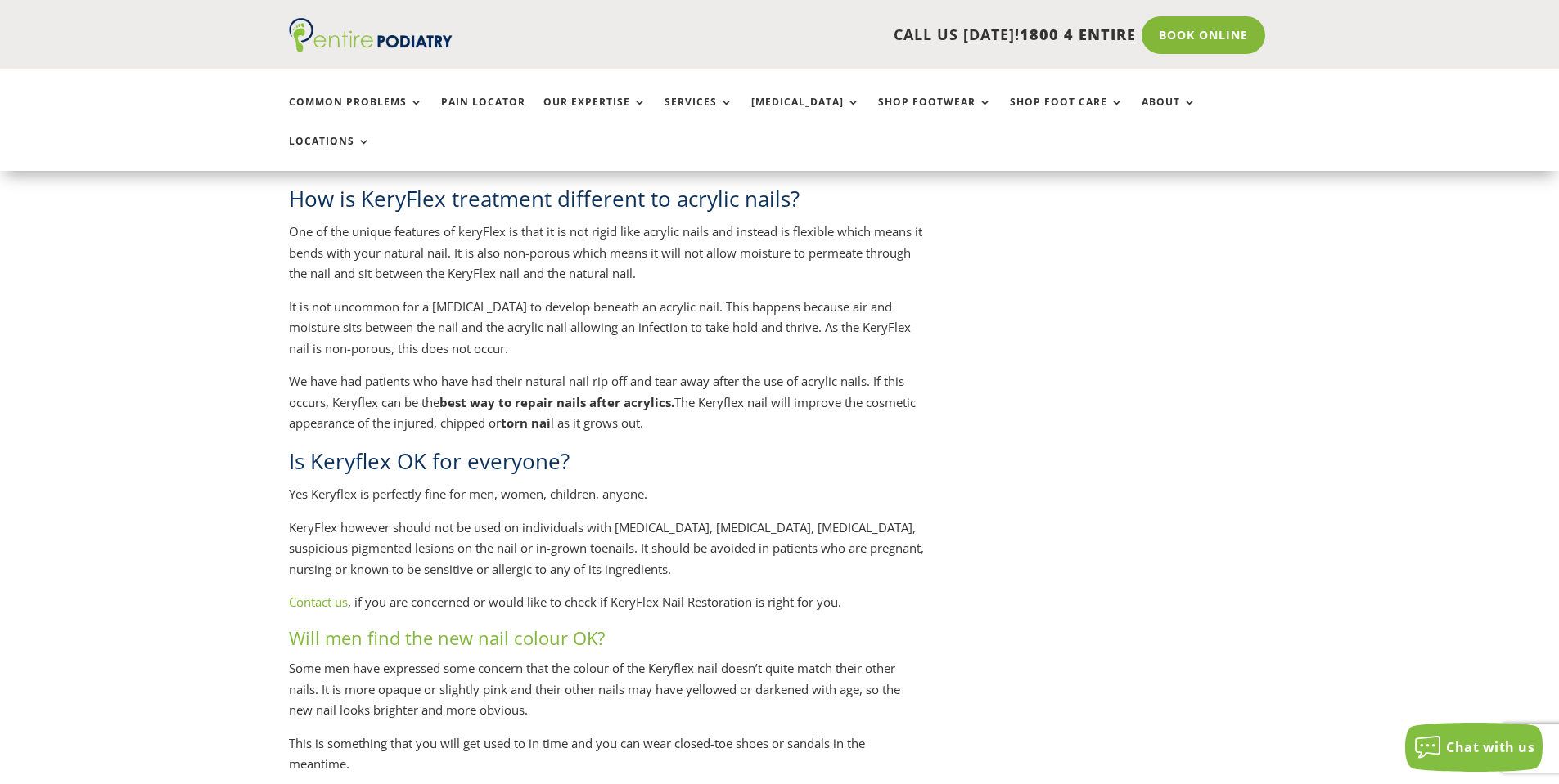
click at [674, 535] on p "KeryFlex however should not be used on individuals with peripheral vascular dis…" at bounding box center [606, 555] width 636 height 76
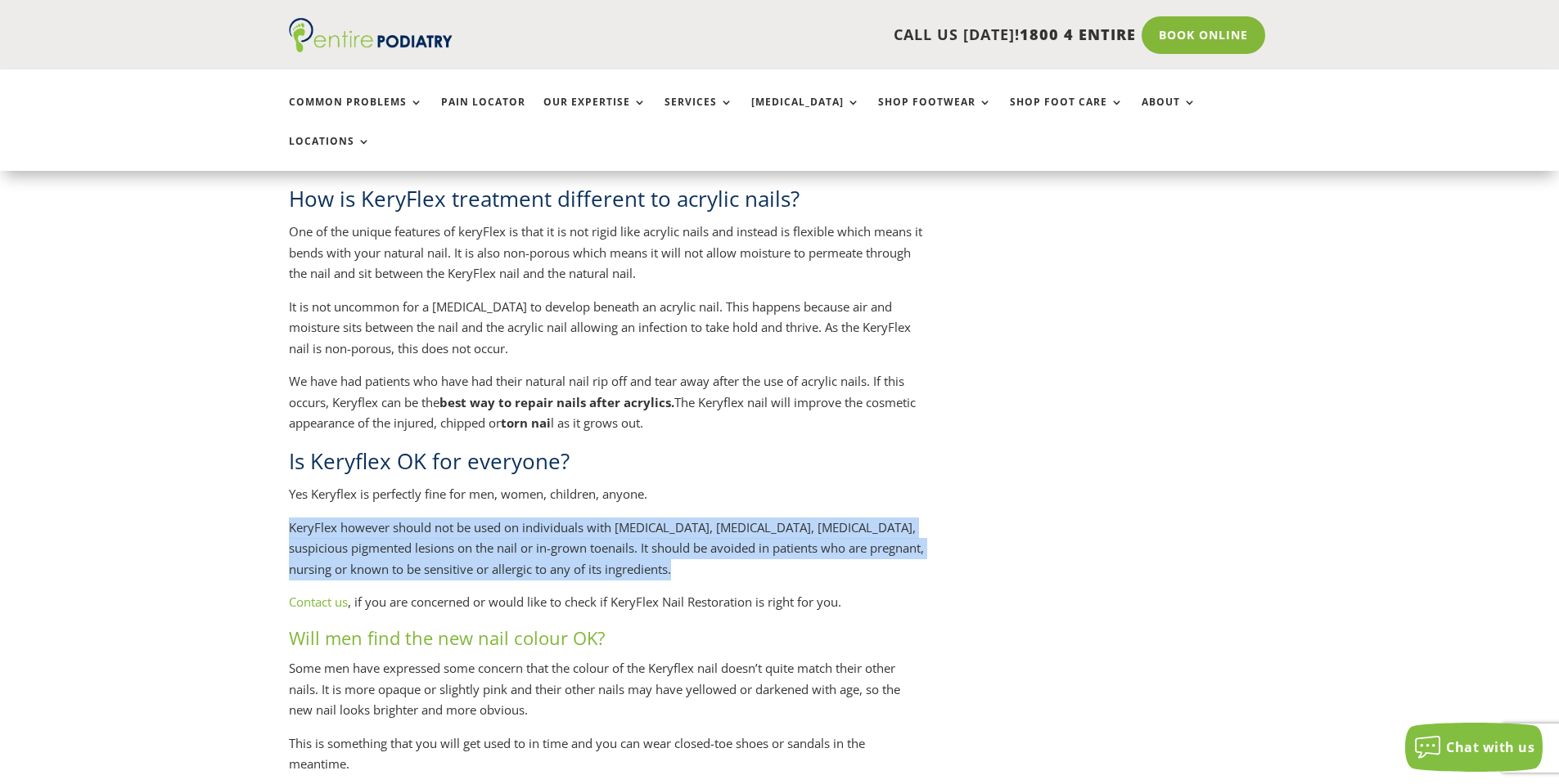
click at [674, 535] on p "KeryFlex however should not be used on individuals with peripheral vascular dis…" at bounding box center [606, 555] width 636 height 76
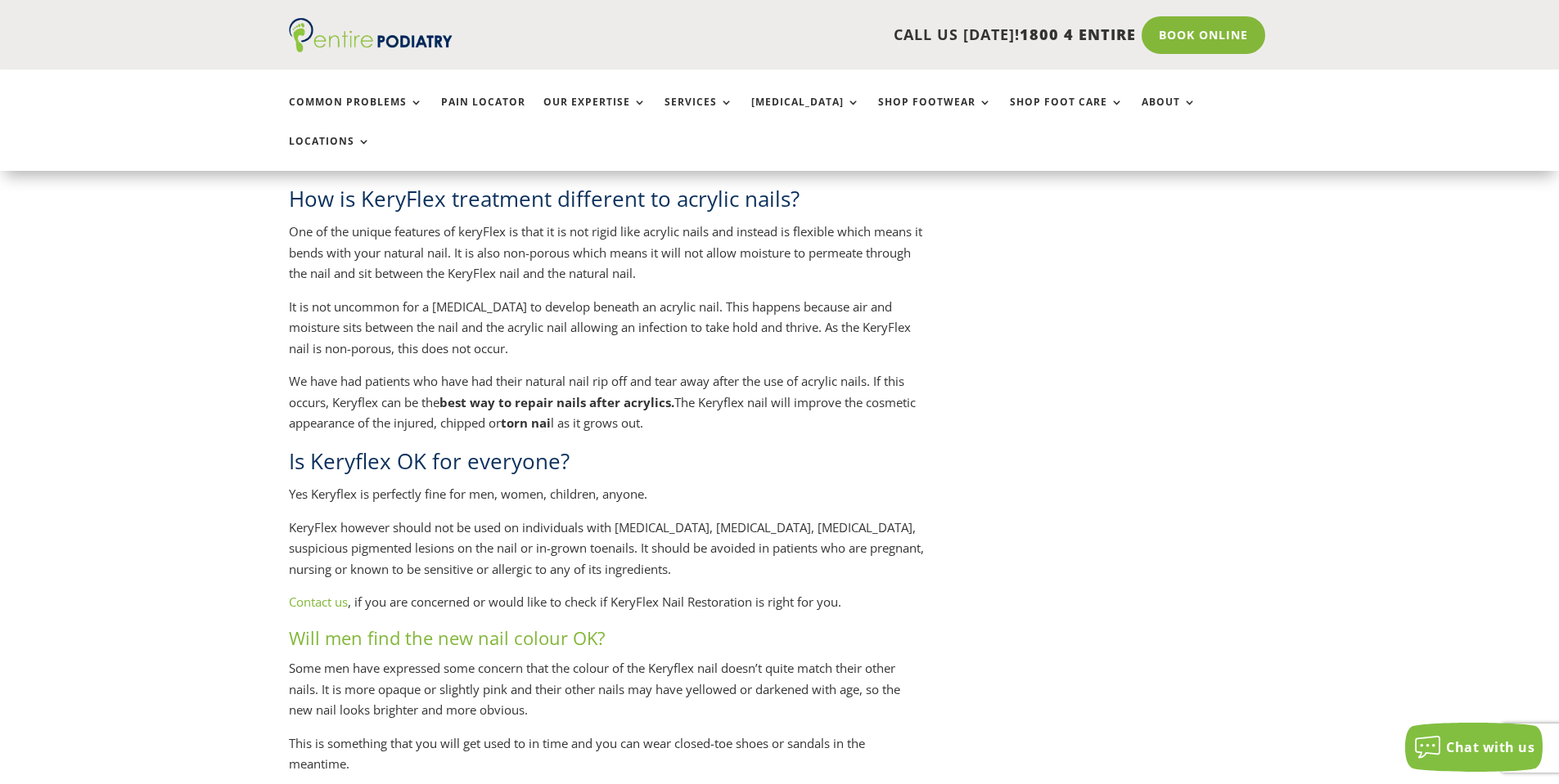
click at [620, 517] on p "KeryFlex however should not be used on individuals with peripheral vascular dis…" at bounding box center [606, 555] width 636 height 76
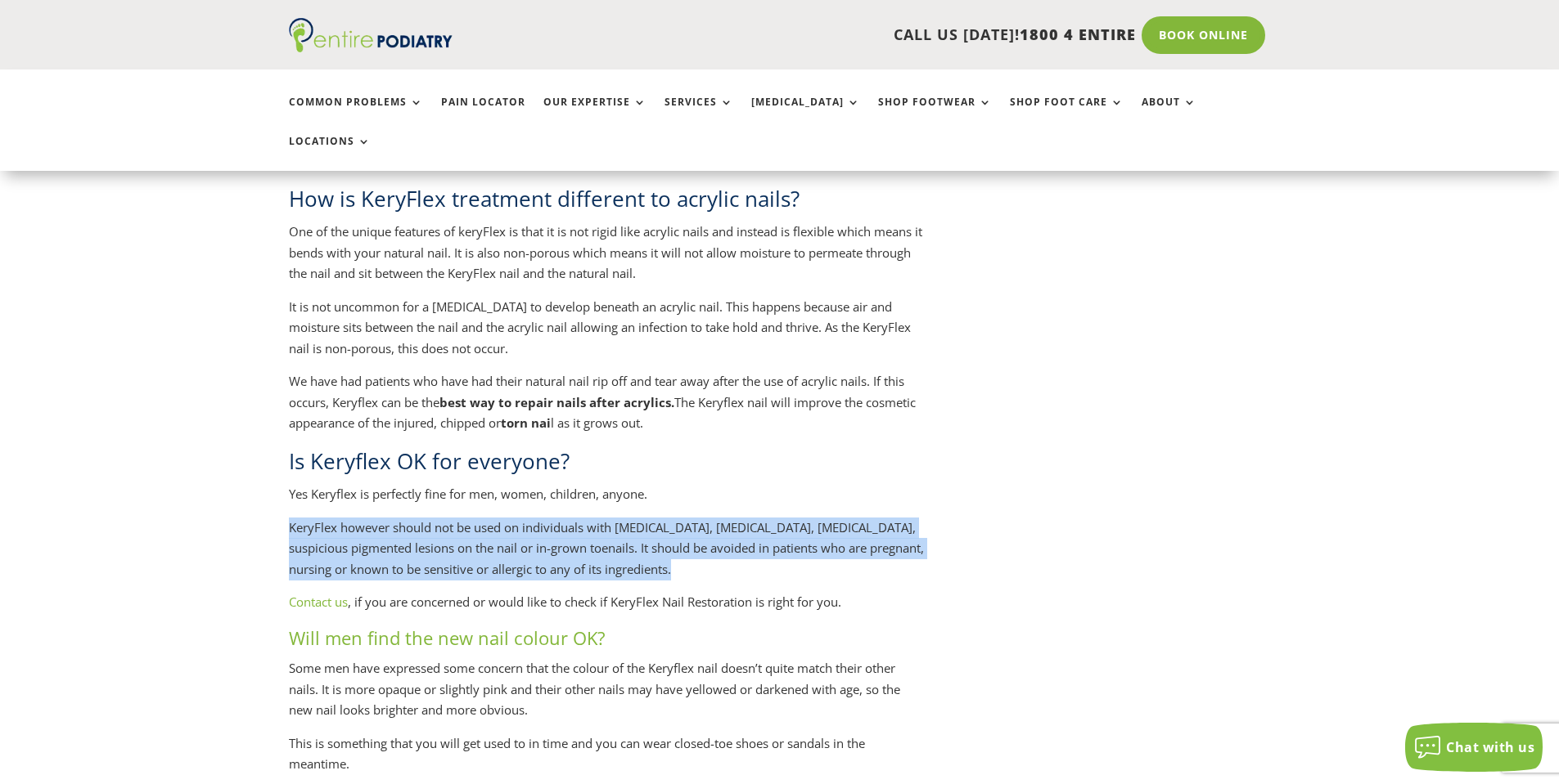
click at [620, 517] on p "KeryFlex however should not be used on individuals with peripheral vascular dis…" at bounding box center [606, 555] width 636 height 76
click at [622, 517] on p "KeryFlex however should not be used on individuals with peripheral vascular dis…" at bounding box center [606, 555] width 636 height 76
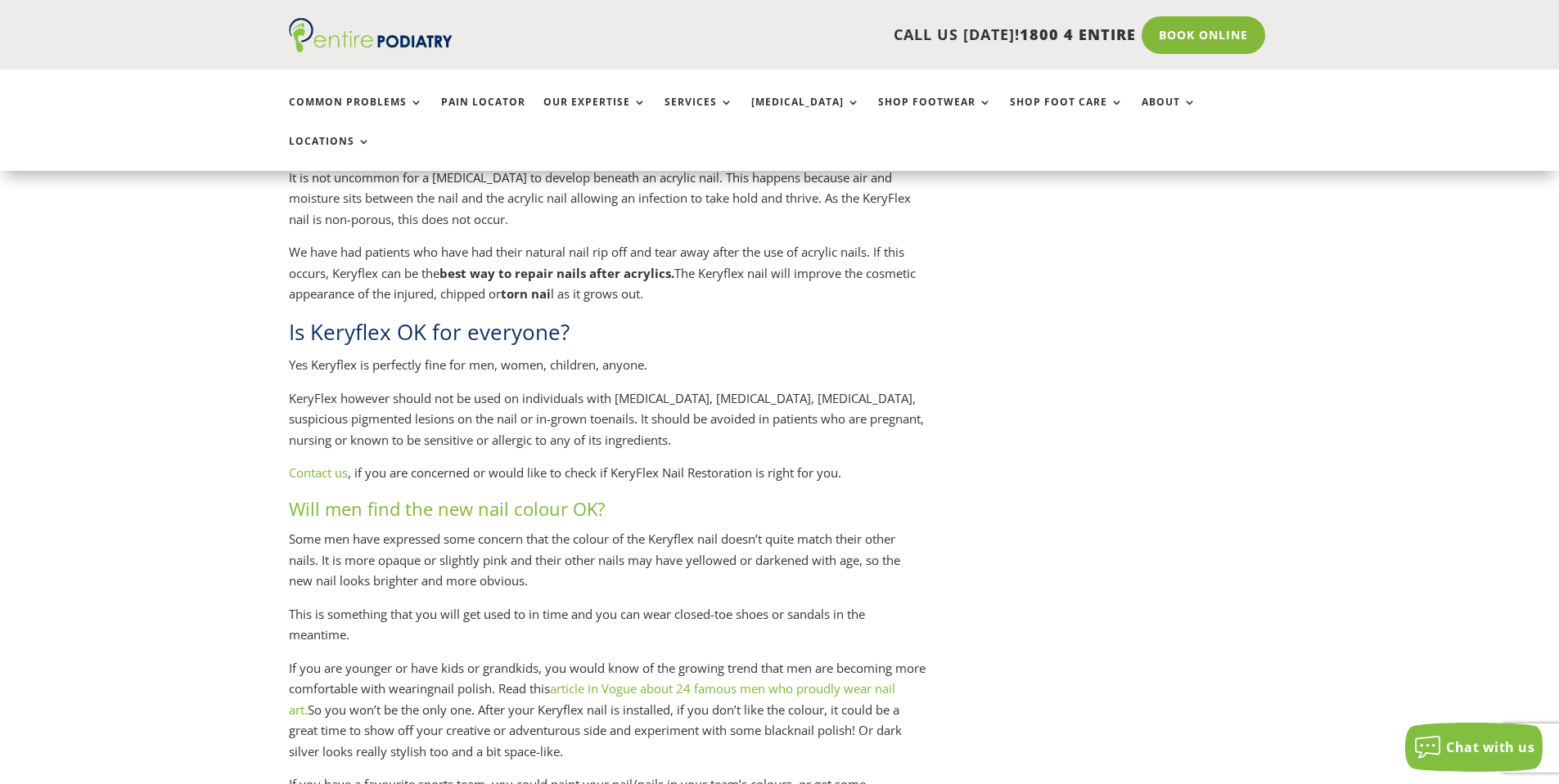
scroll to position [2224, 0]
click at [556, 527] on p "Some men have expressed some concern that the colour of the Keryflex nail doesn…" at bounding box center [606, 565] width 636 height 76
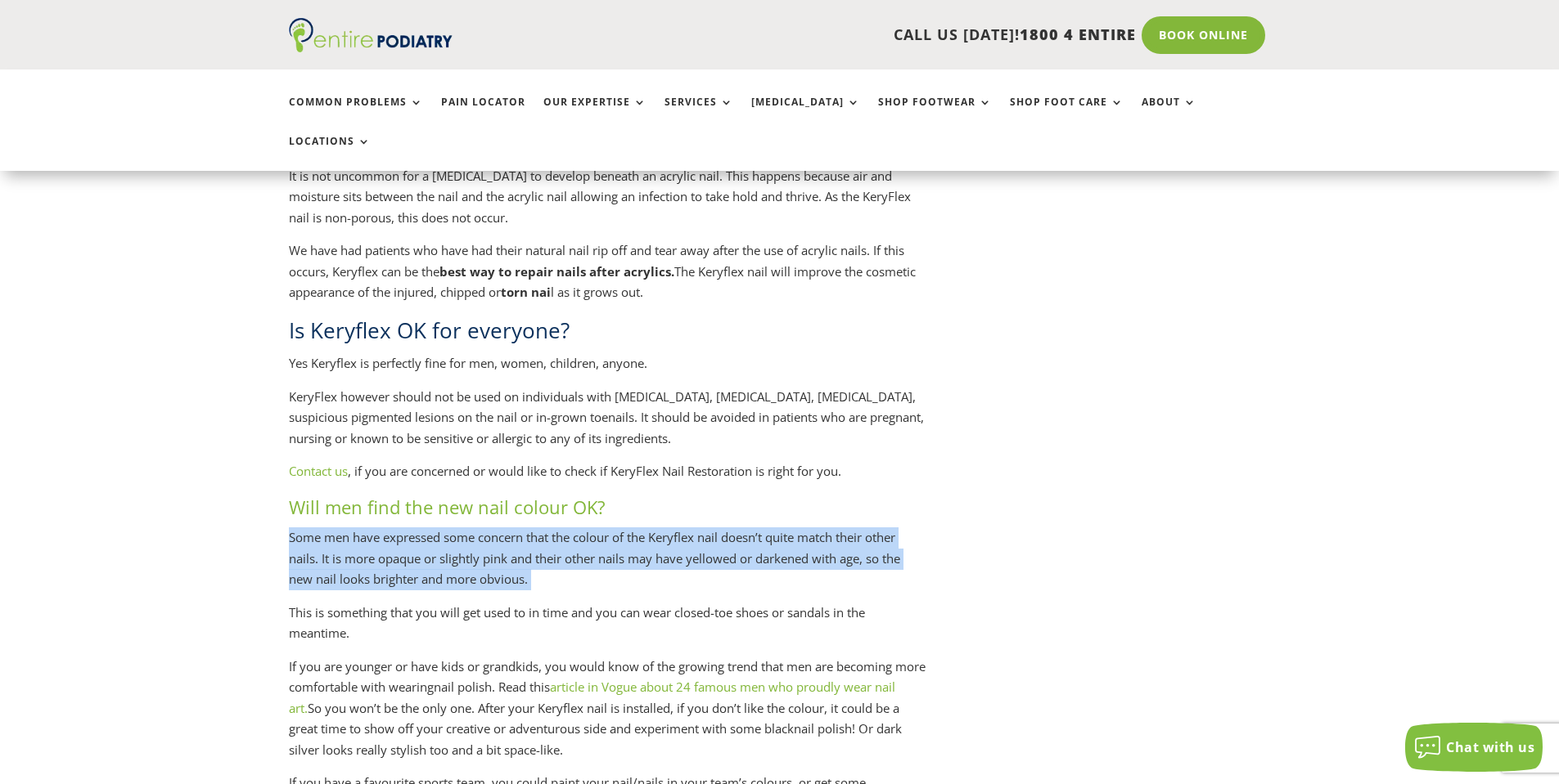
click at [556, 527] on p "Some men have expressed some concern that the colour of the Keryflex nail doesn…" at bounding box center [606, 565] width 636 height 76
click at [553, 527] on p "Some men have expressed some concern that the colour of the Keryflex nail doesn…" at bounding box center [606, 565] width 636 height 76
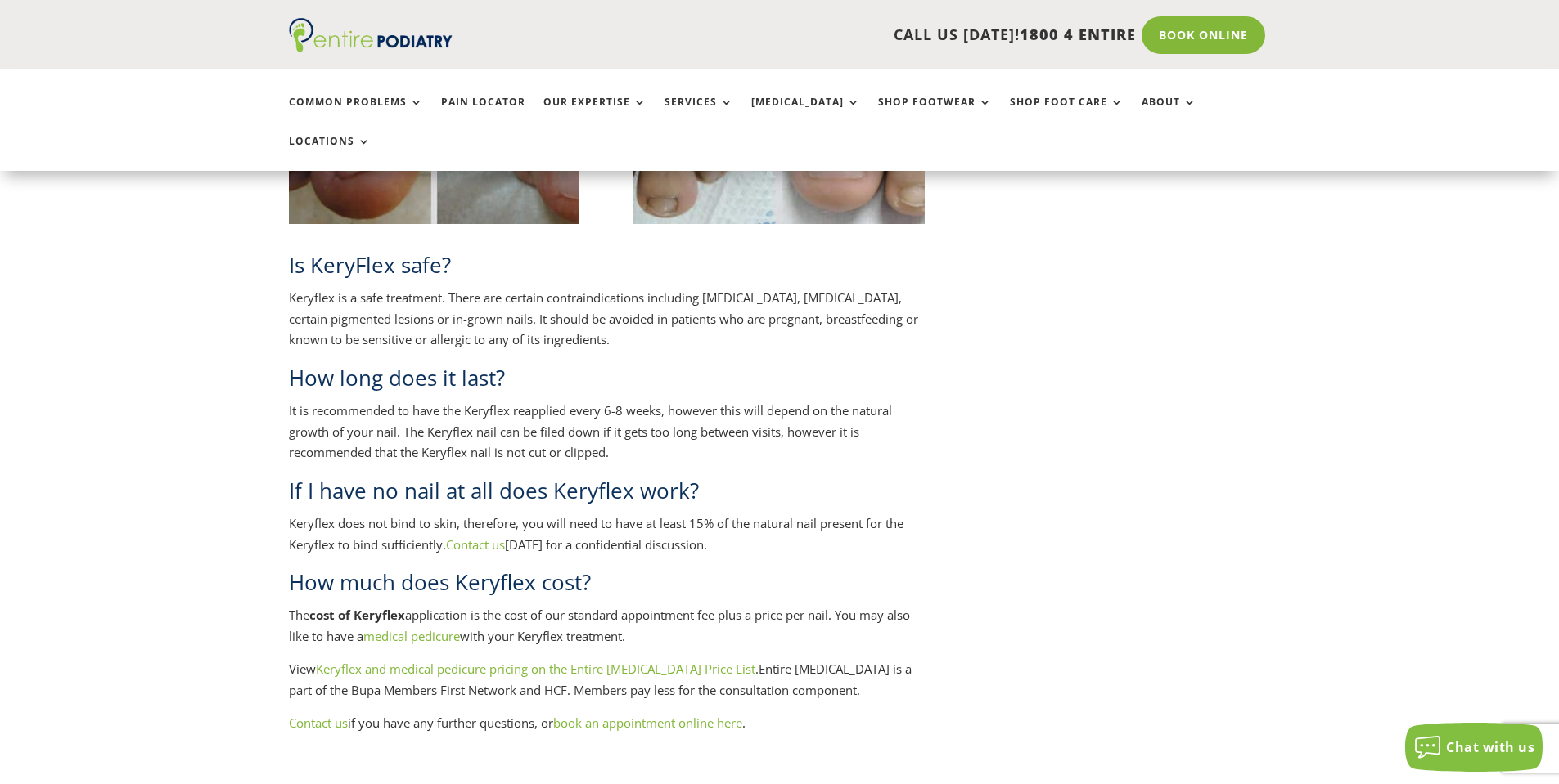
scroll to position [3206, 0]
click at [440, 627] on link "medical pedicure" at bounding box center [411, 635] width 97 height 16
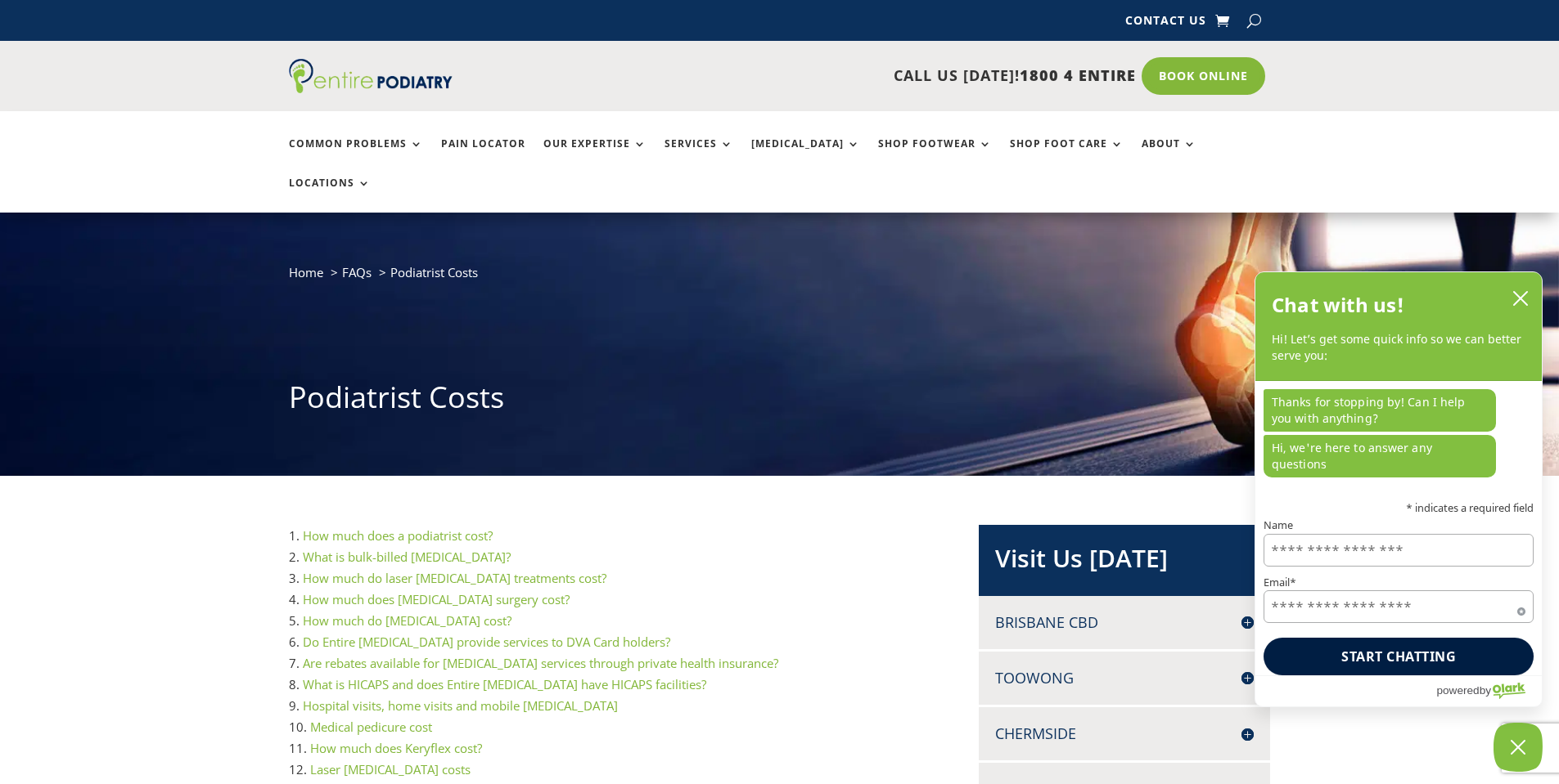
click at [395, 718] on link "Medical pedicure cost" at bounding box center [370, 726] width 121 height 16
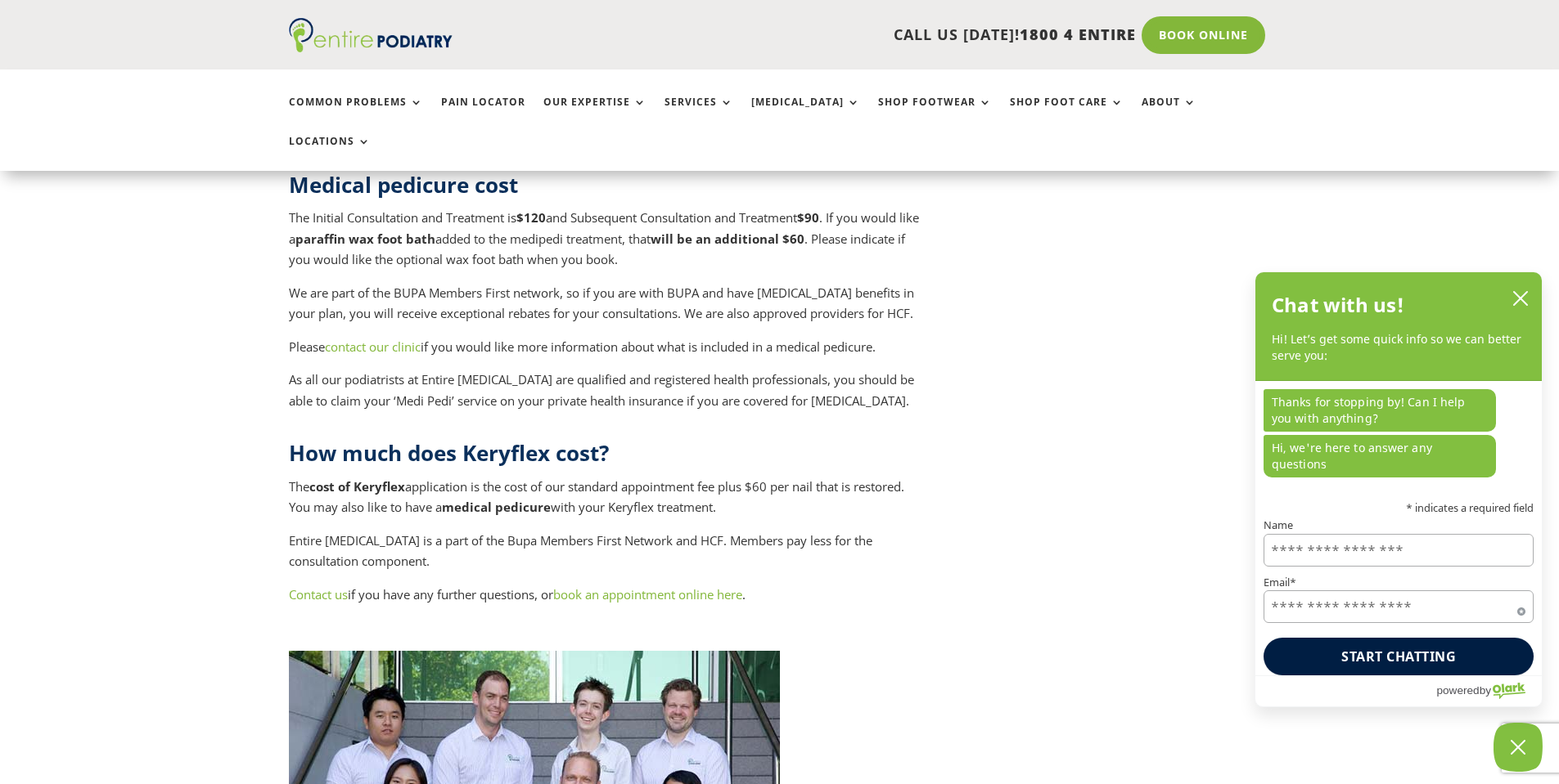
scroll to position [6570, 0]
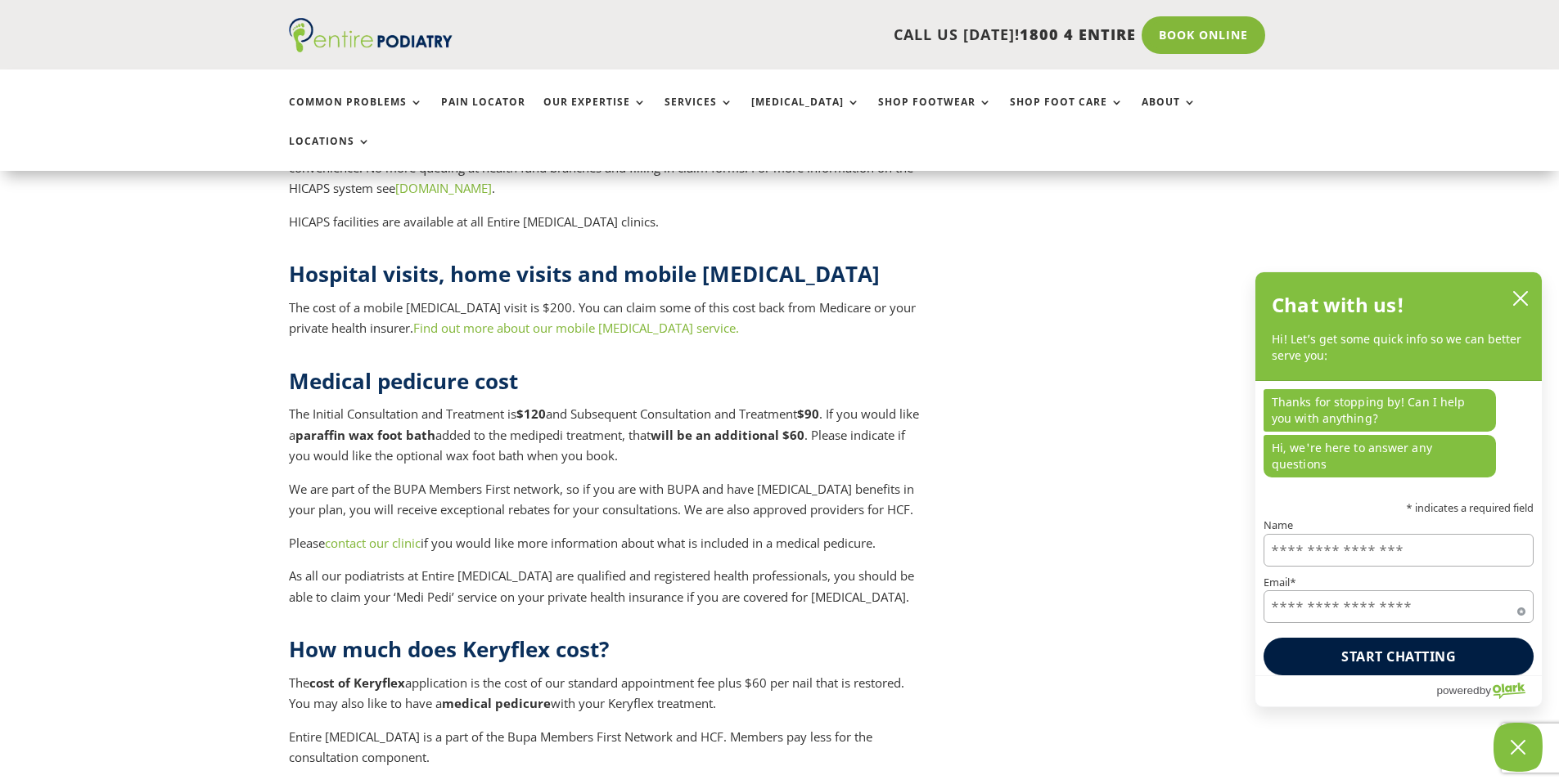
click at [701, 480] on p "We are part of the BUPA Members First network, so if you are with BUPA and have…" at bounding box center [606, 506] width 636 height 54
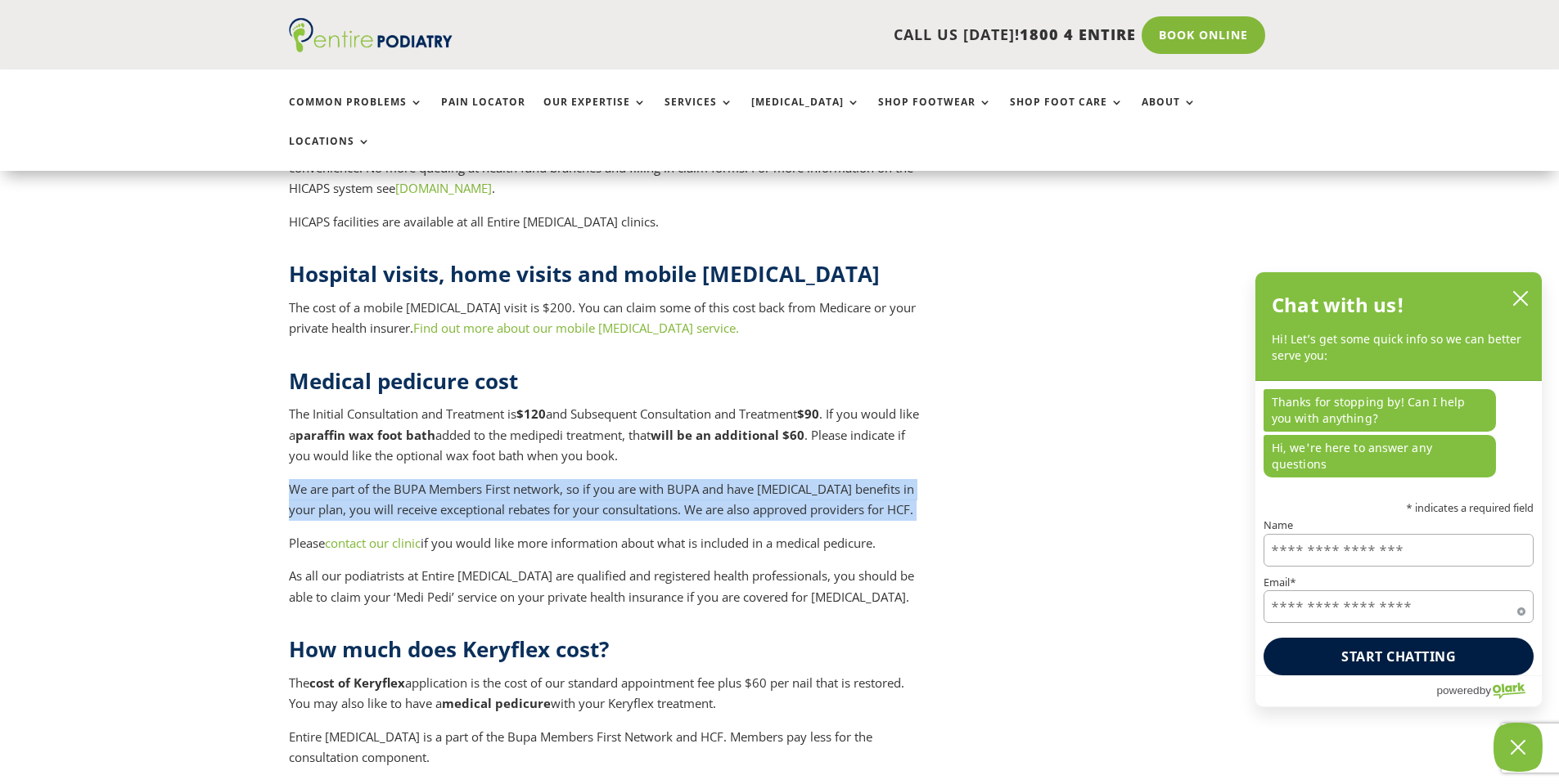
click at [701, 480] on p "We are part of the BUPA Members First network, so if you are with BUPA and have…" at bounding box center [606, 506] width 636 height 54
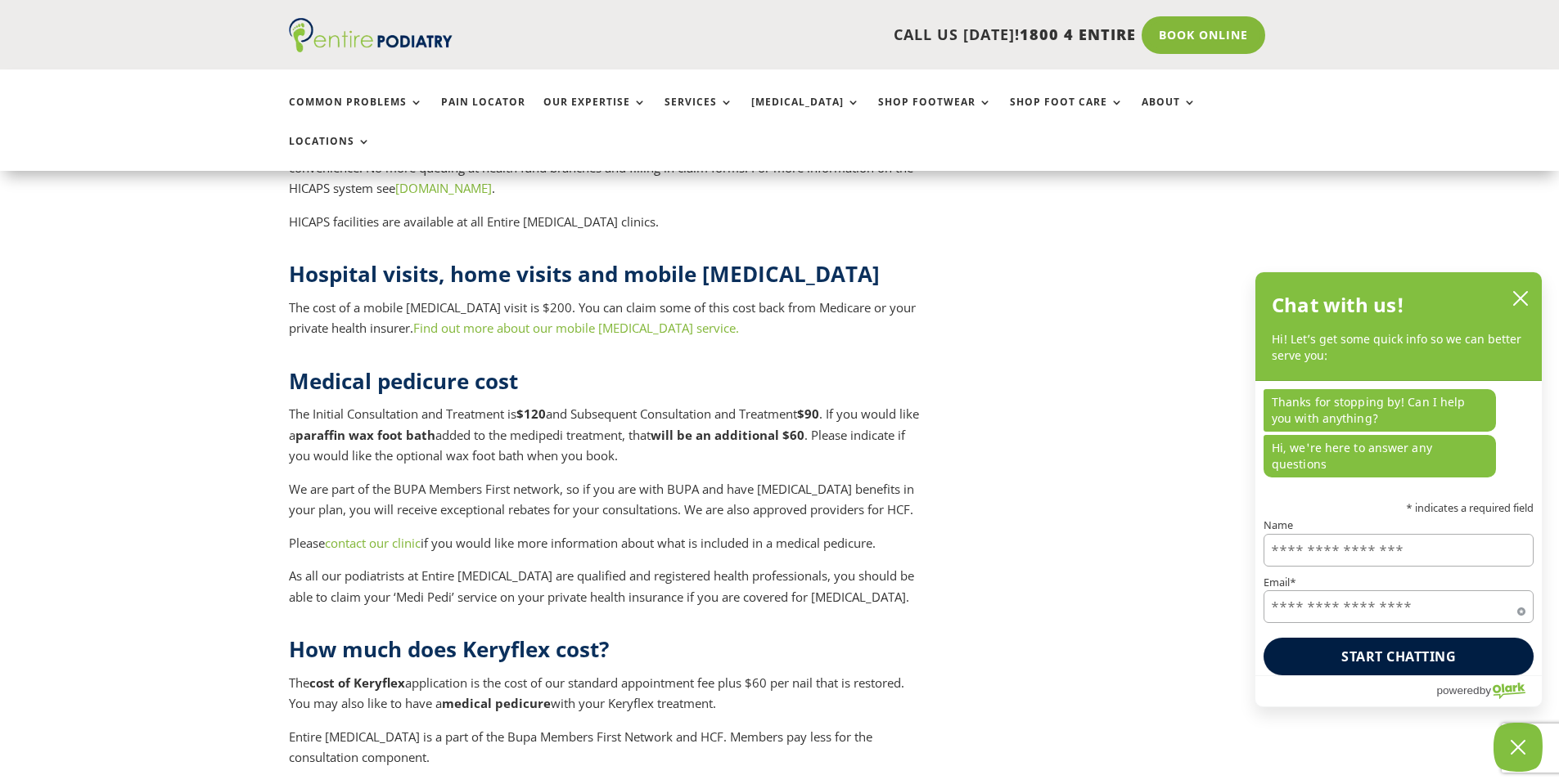
click at [653, 533] on p "Please contact our clinic if you would like more information about what is incl…" at bounding box center [606, 550] width 636 height 34
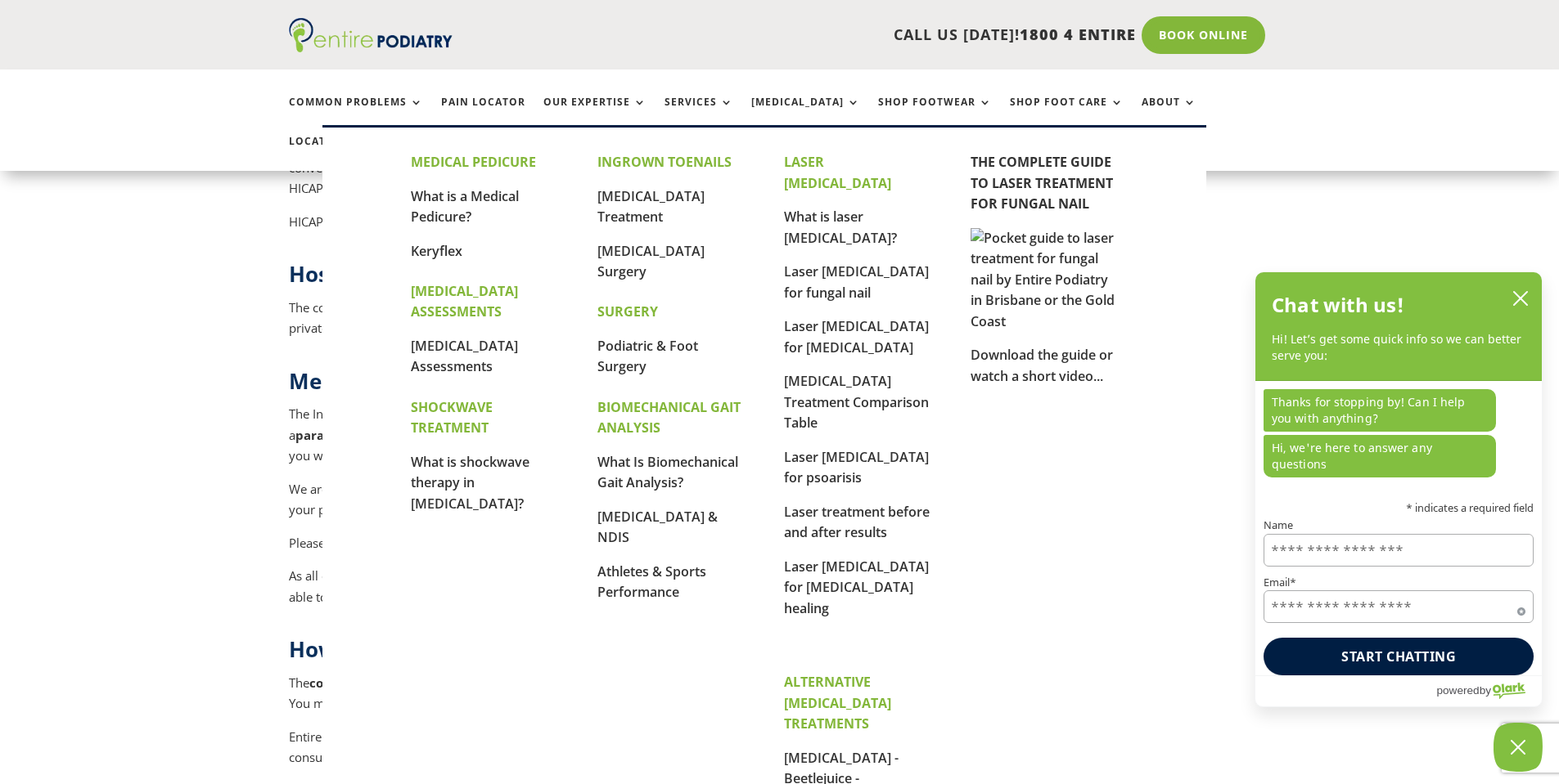
click at [478, 190] on link "What is a Medical Pedicure?" at bounding box center [465, 206] width 108 height 39
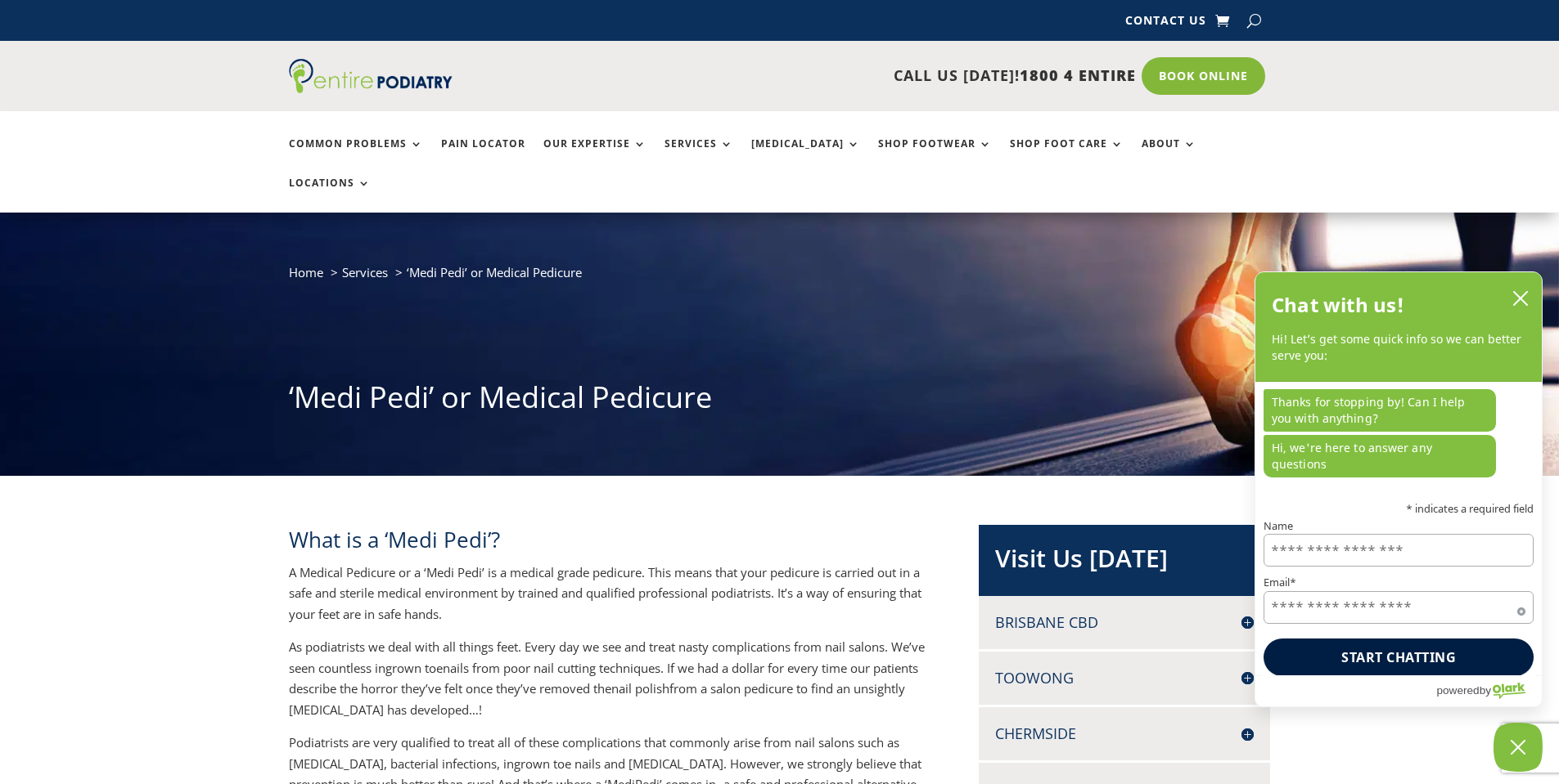
drag, startPoint x: 0, startPoint y: 0, endPoint x: 658, endPoint y: 553, distance: 859.5
click at [658, 562] on p "A Medical Pedicure or a ‘Medi Pedi’ is a medical grade pedicure. This means tha…" at bounding box center [606, 600] width 636 height 76
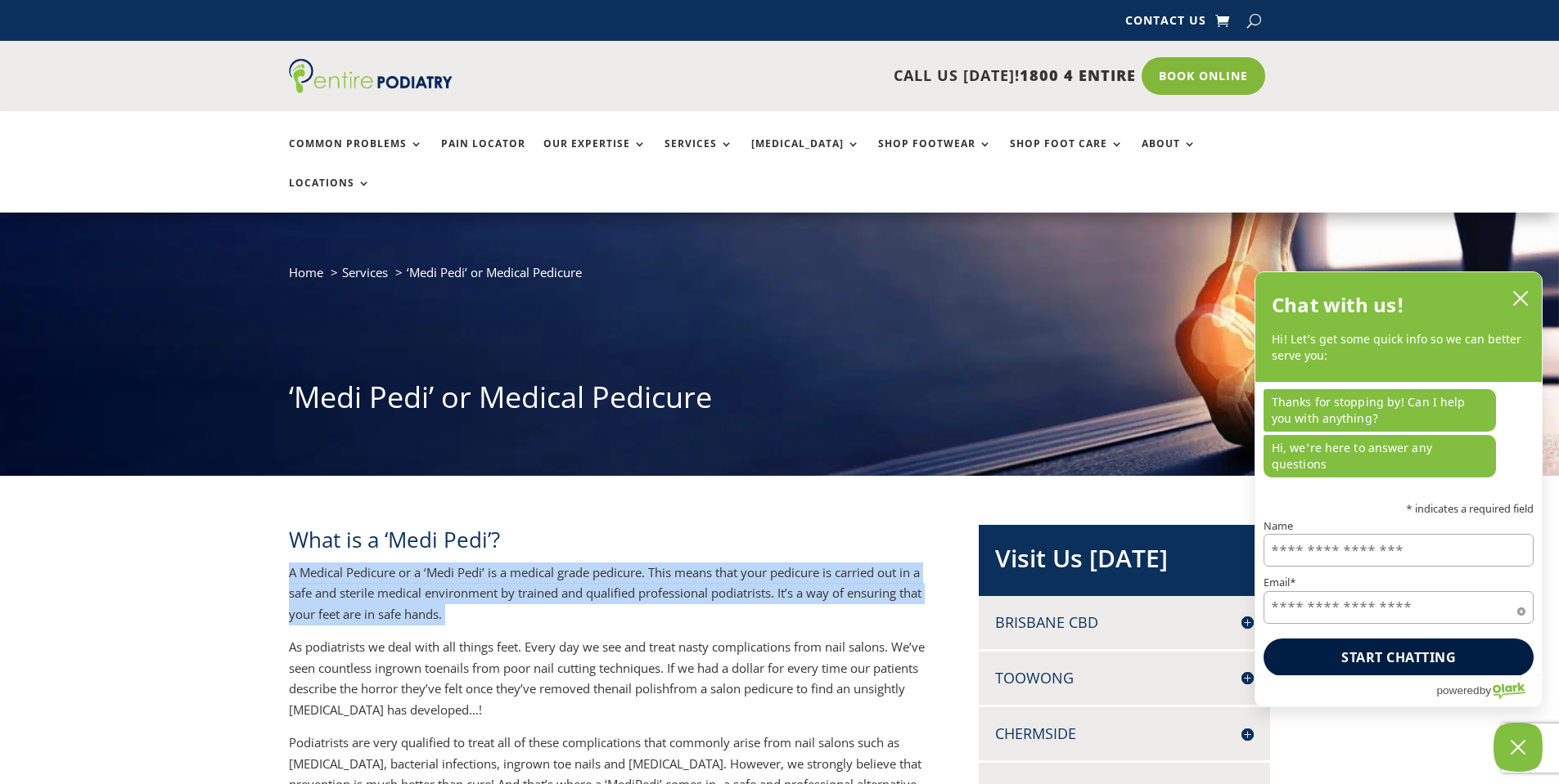
click at [658, 562] on p "A Medical Pedicure or a ‘Medi Pedi’ is a medical grade pedicure. This means tha…" at bounding box center [606, 600] width 636 height 76
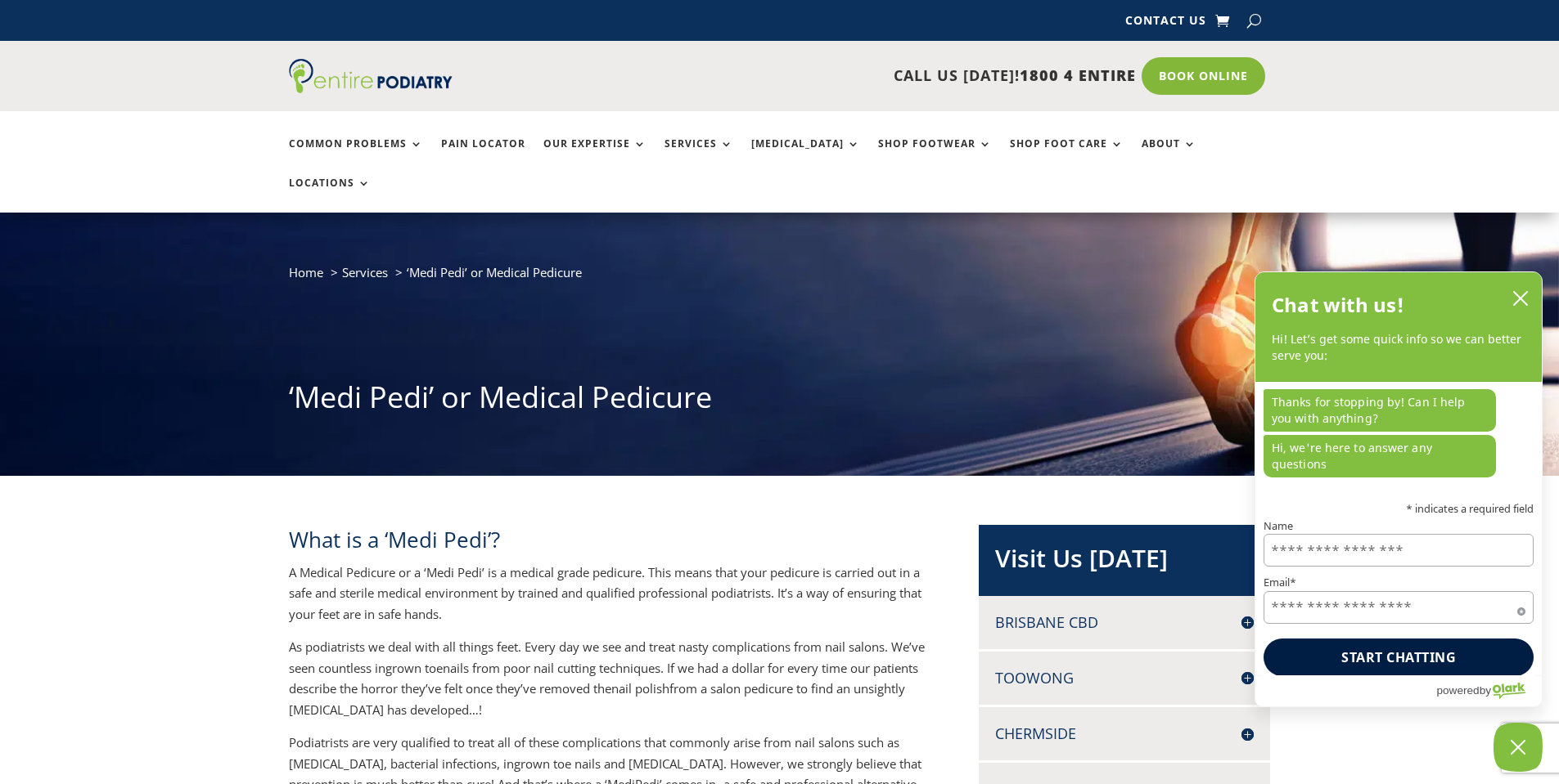
click at [648, 637] on p "As podiatrists we deal with all things feet. Every day we see and treat nasty c…" at bounding box center [606, 685] width 636 height 96
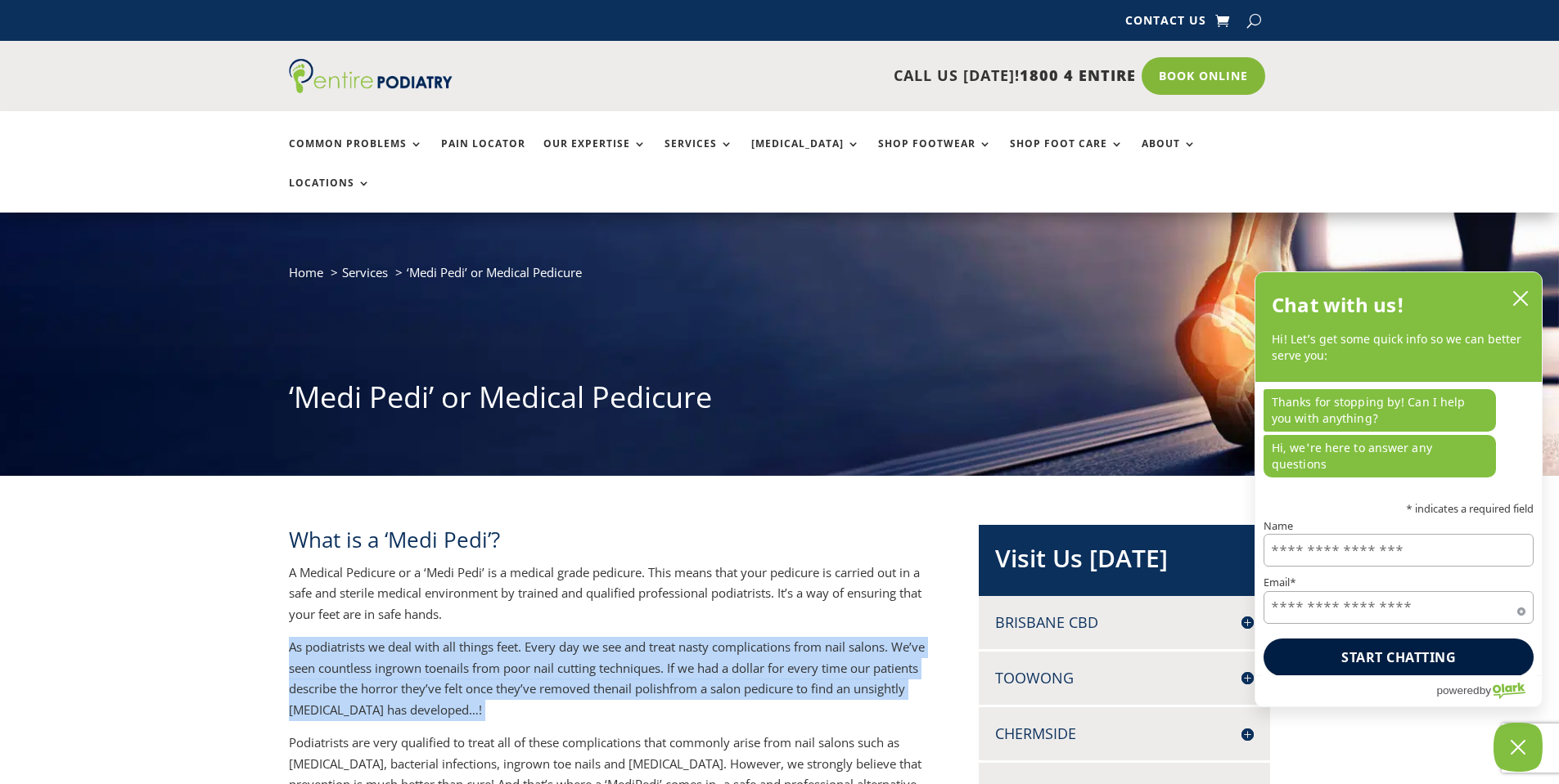
click at [648, 637] on p "As podiatrists we deal with all things feet. Every day we see and treat nasty c…" at bounding box center [606, 685] width 636 height 96
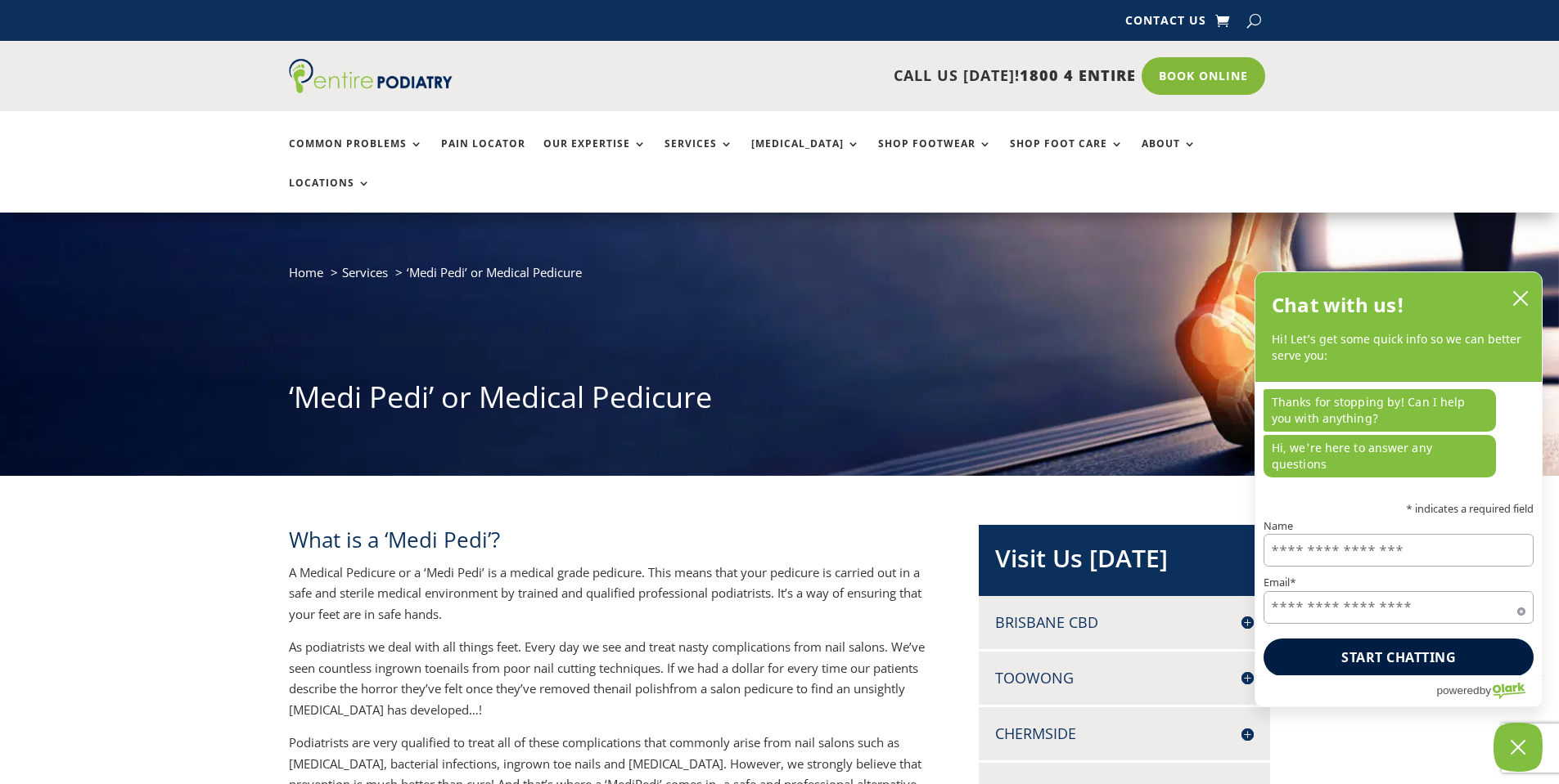
click at [558, 582] on p "A Medical Pedicure or a ‘Medi Pedi’ is a medical grade pedicure. This means tha…" at bounding box center [606, 600] width 636 height 76
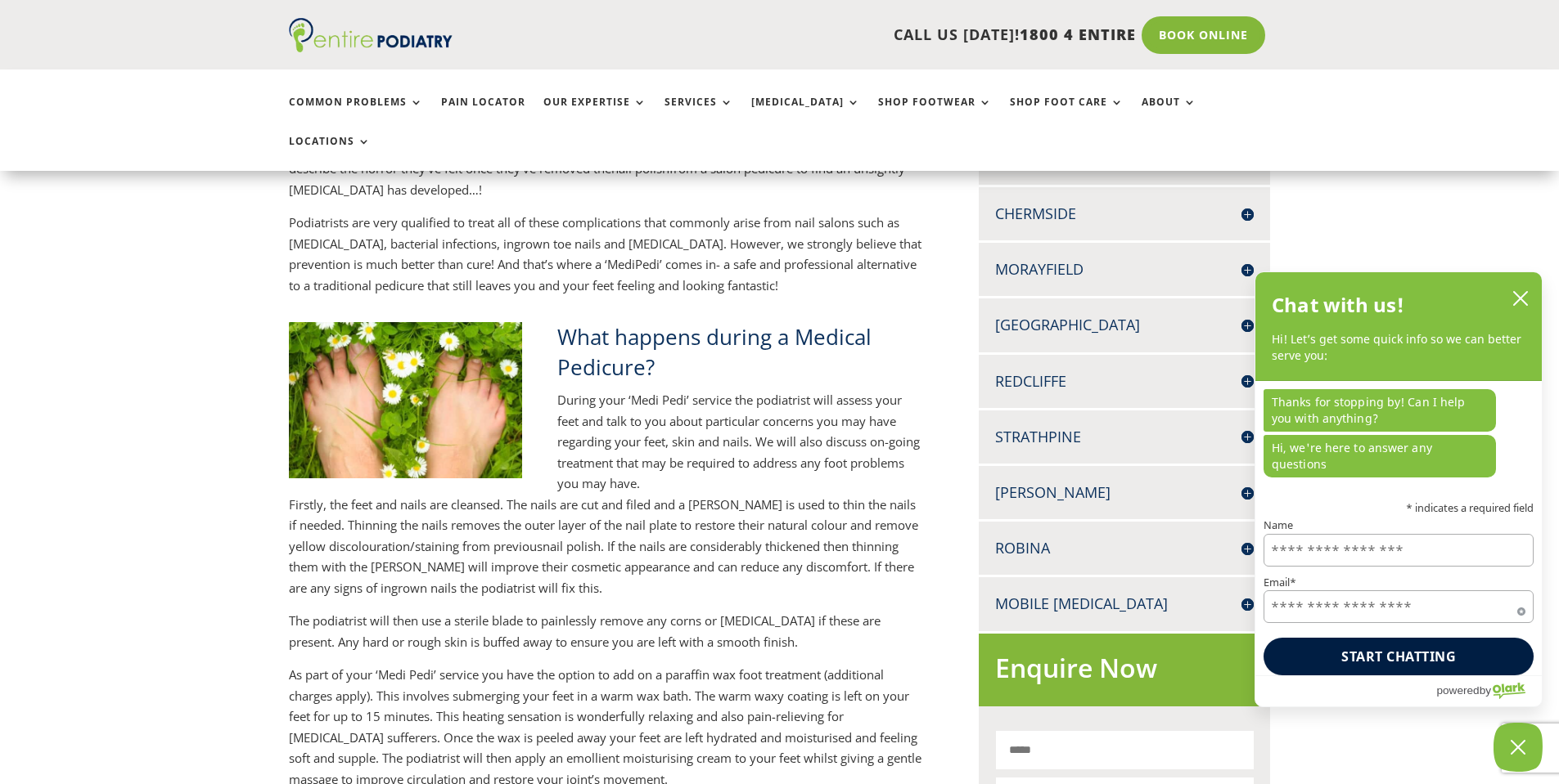
scroll to position [523, 0]
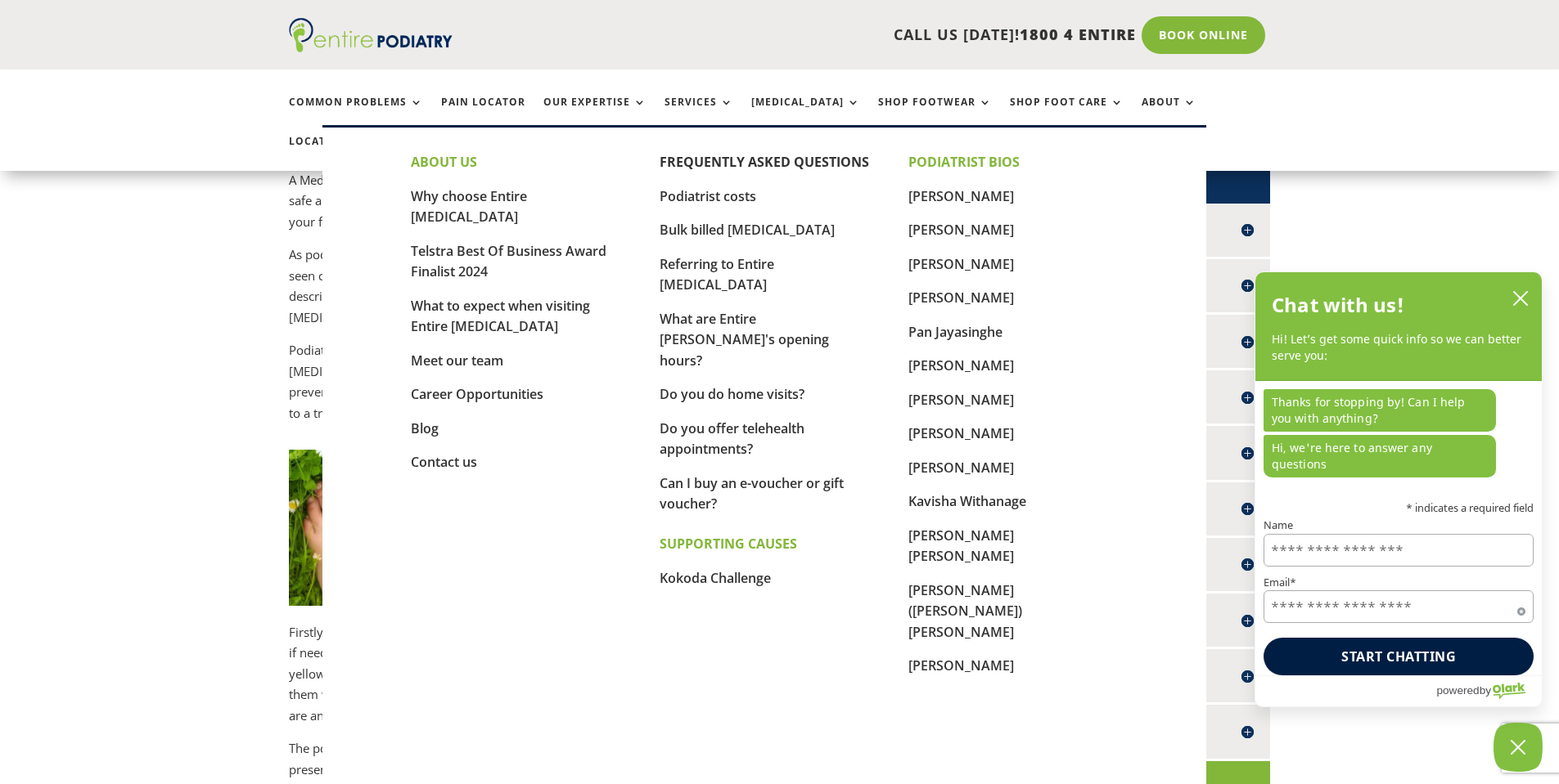
click at [701, 195] on link "Podiatrist costs" at bounding box center [707, 196] width 97 height 18
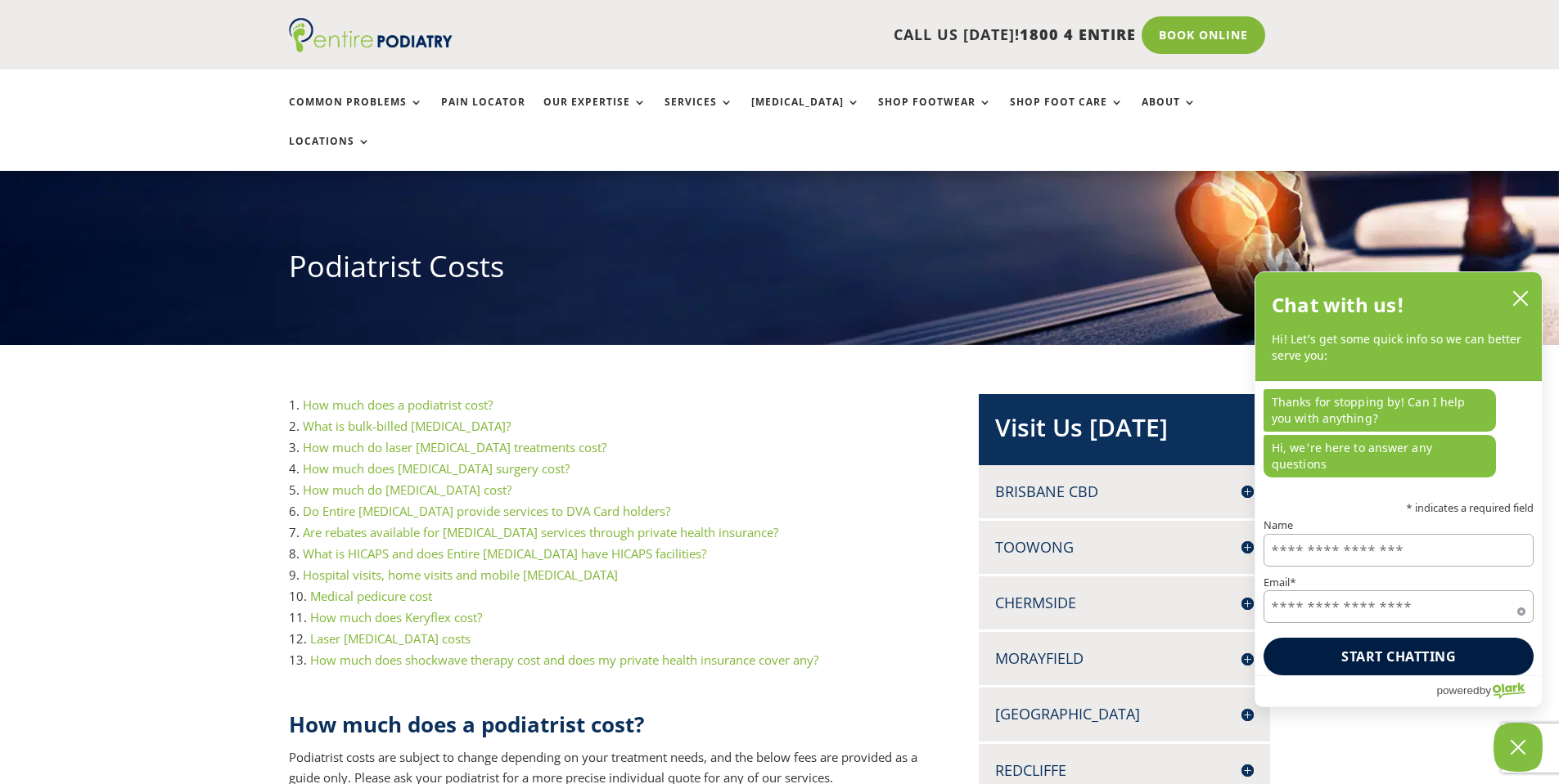
click at [409, 609] on link "How much does Keryflex cost?" at bounding box center [395, 617] width 172 height 16
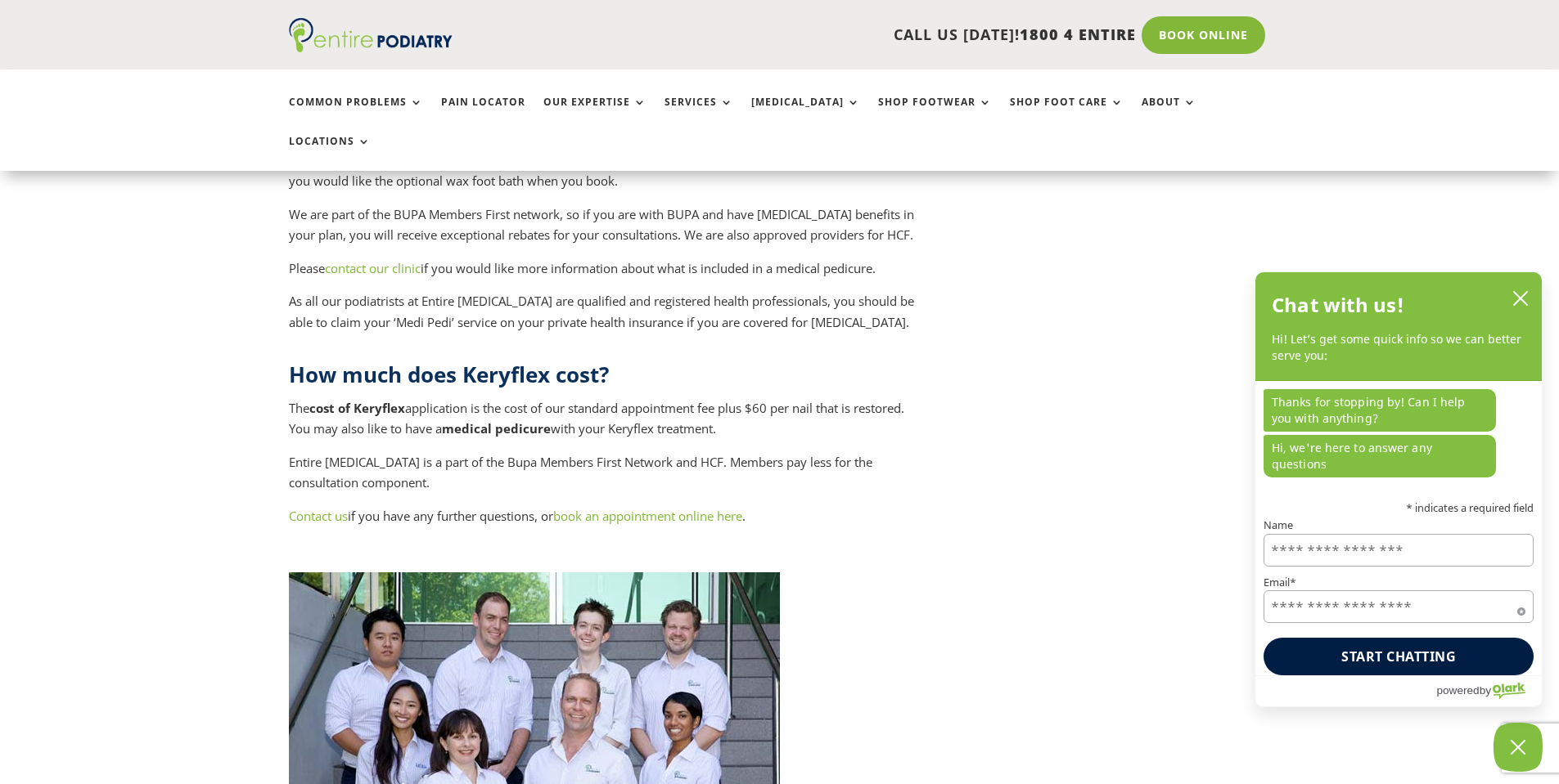
scroll to position [6838, 0]
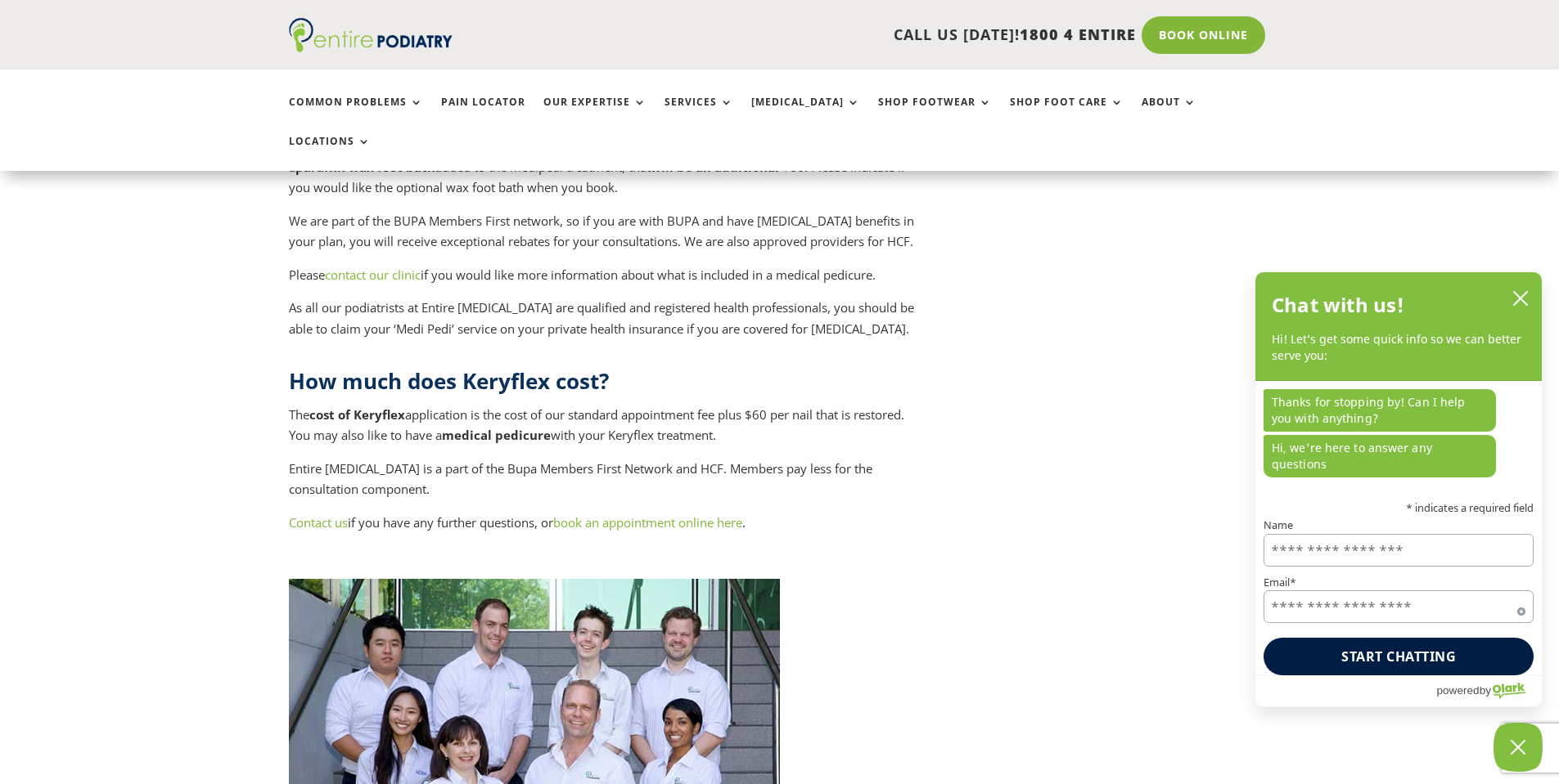
click at [535, 406] on span "The cost of Keryflex application is the cost of our standard appointment fee pl…" at bounding box center [596, 425] width 615 height 38
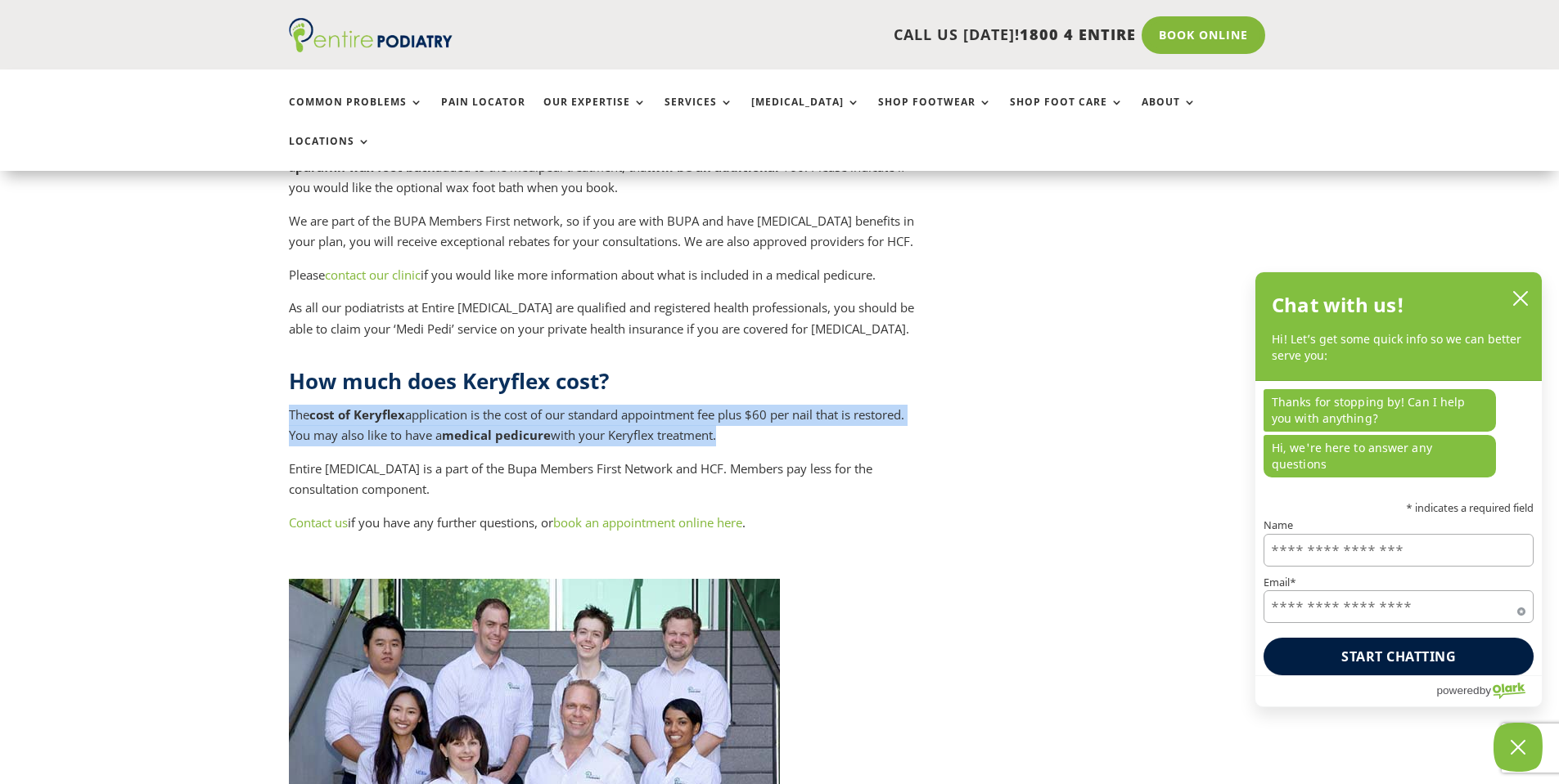
click at [535, 406] on span "The cost of Keryflex application is the cost of our standard appointment fee pl…" at bounding box center [596, 425] width 615 height 38
click at [669, 406] on span "The cost of Keryflex application is the cost of our standard appointment fee pl…" at bounding box center [596, 425] width 615 height 38
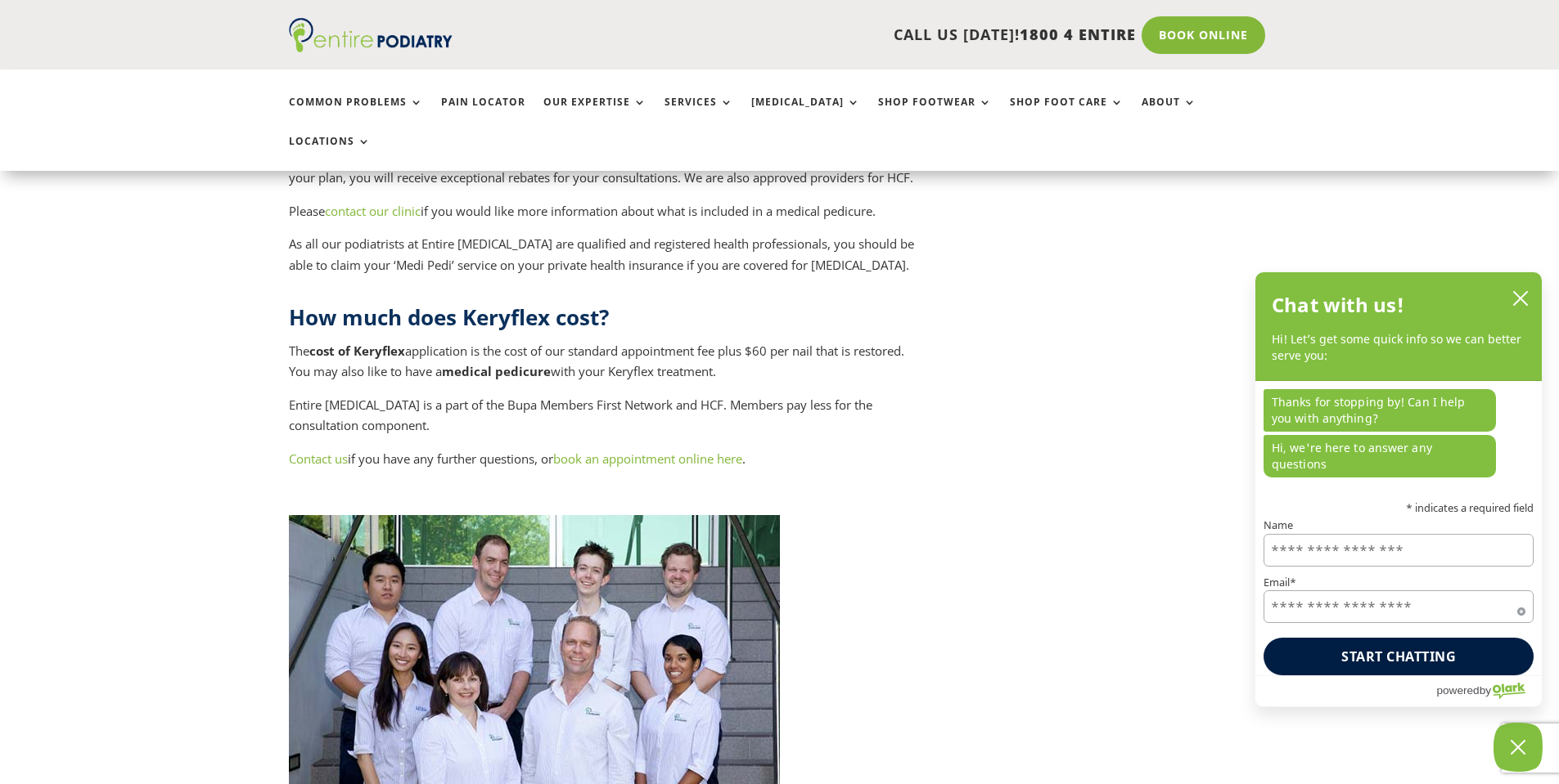
scroll to position [6904, 0]
